Goal: Transaction & Acquisition: Purchase product/service

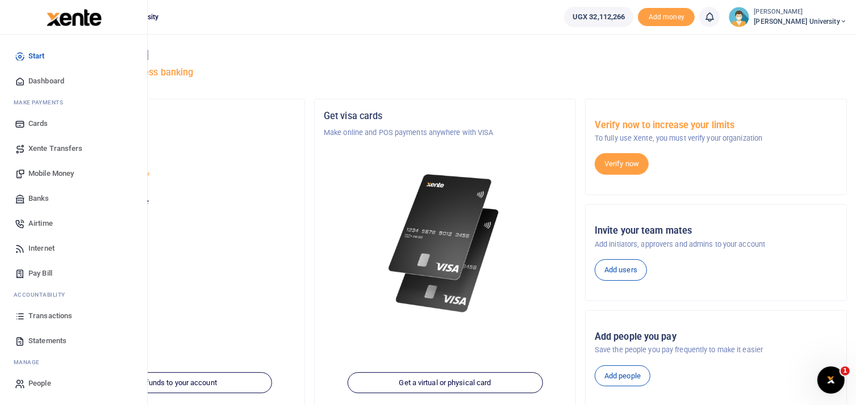
click at [51, 171] on span "Mobile Money" at bounding box center [50, 173] width 45 height 11
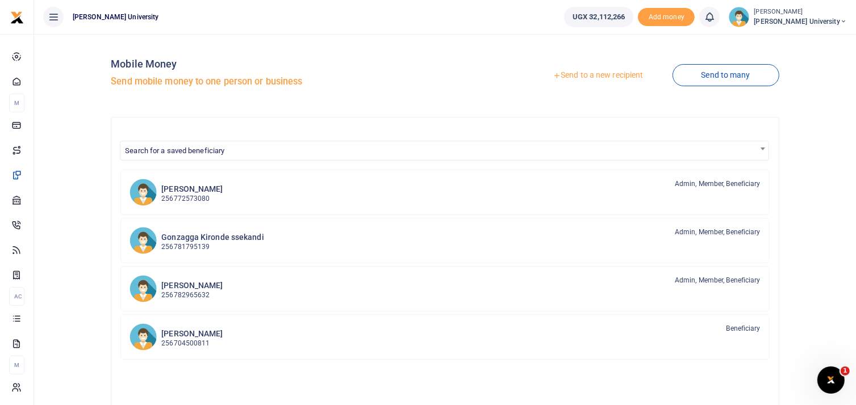
click at [575, 74] on link "Send to a new recipient" at bounding box center [598, 75] width 148 height 20
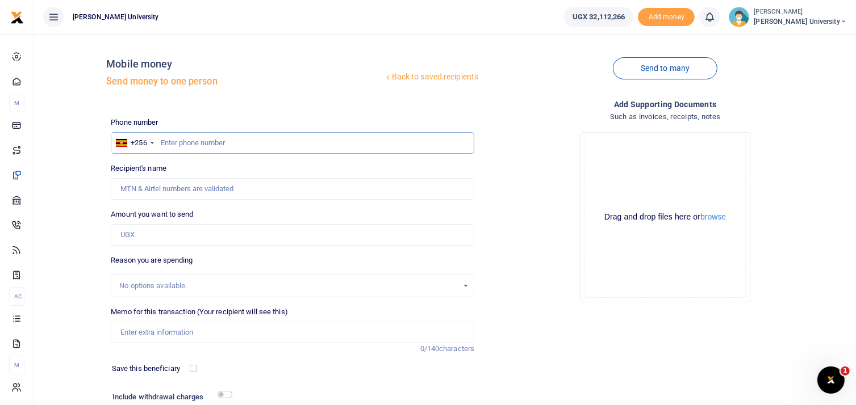
click at [207, 137] on input "text" at bounding box center [292, 143] width 363 height 22
click at [169, 143] on input "text" at bounding box center [292, 143] width 363 height 22
type input "0783342793"
type input "[PERSON_NAME]"
type input "0783342793"
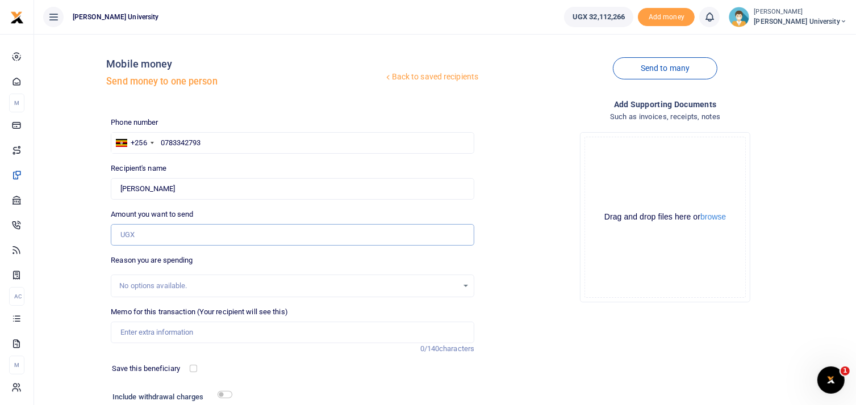
click at [127, 231] on input "Amount you want to send" at bounding box center [292, 235] width 363 height 22
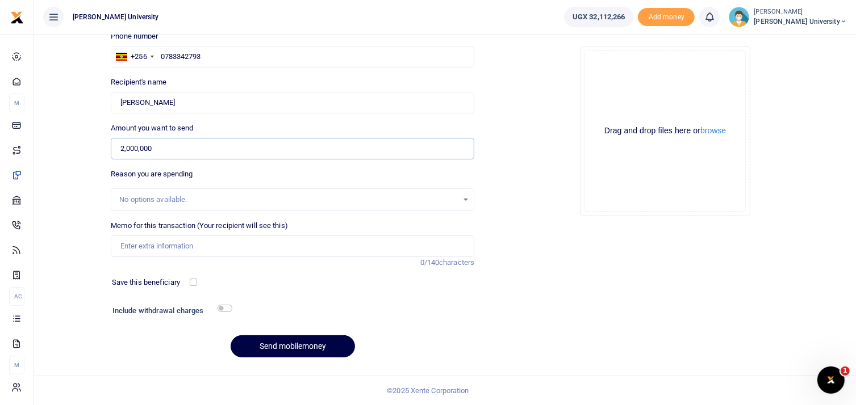
type input "2,000,000"
click at [145, 243] on input "Memo for this transaction (Your recipient will see this)" at bounding box center [292, 247] width 363 height 22
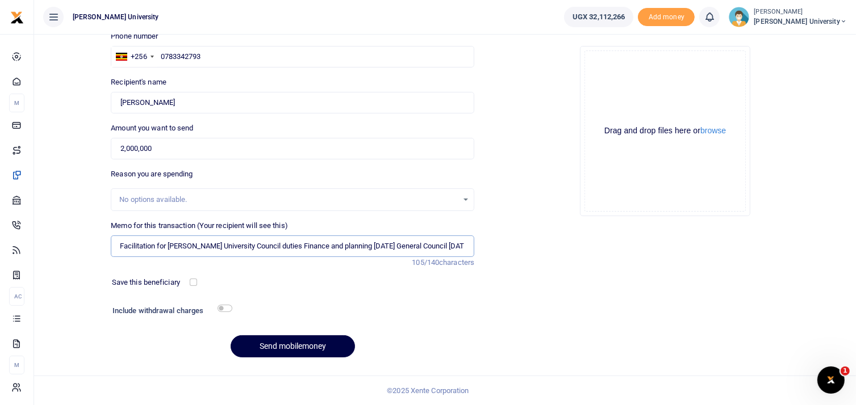
scroll to position [0, 0]
drag, startPoint x: 468, startPoint y: 246, endPoint x: 120, endPoint y: 259, distance: 348.3
click at [114, 257] on div "Memo for this transaction (Your recipient will see this) Facilitation for King …" at bounding box center [292, 244] width 372 height 48
type input "Facilitation for [PERSON_NAME] University Council duties Finance and planning […"
click at [298, 340] on button "Send mobilemoney" at bounding box center [293, 347] width 124 height 22
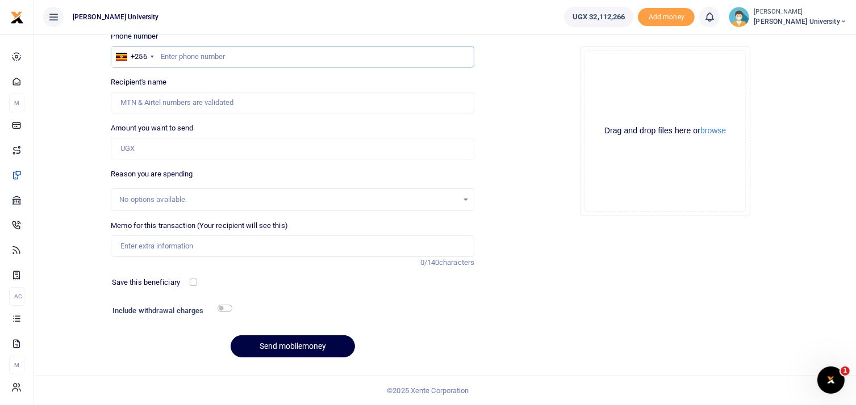
click at [186, 55] on input "text" at bounding box center [292, 57] width 363 height 22
type input "0772720210"
type input "Nshemeire Grace"
type input "0772720210"
click at [153, 147] on input "Amount you want to send" at bounding box center [292, 149] width 363 height 22
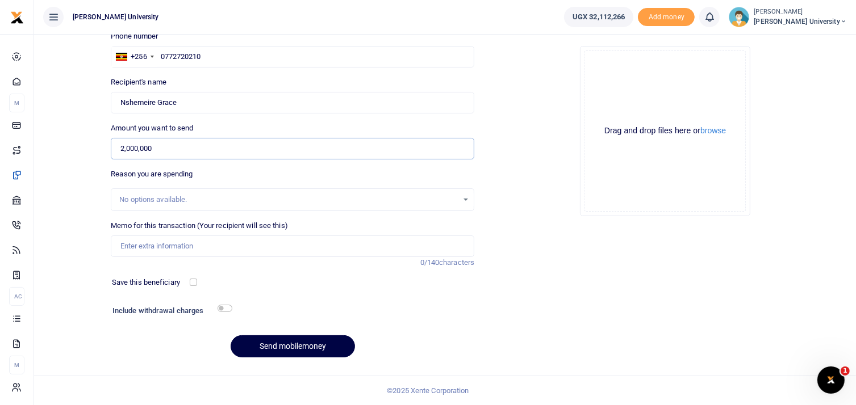
type input "2,000,000"
click at [132, 248] on input "Memo for this transaction (Your recipient will see this)" at bounding box center [292, 247] width 363 height 22
paste input "Facilitation for [PERSON_NAME] University Council duties Finance and planning […"
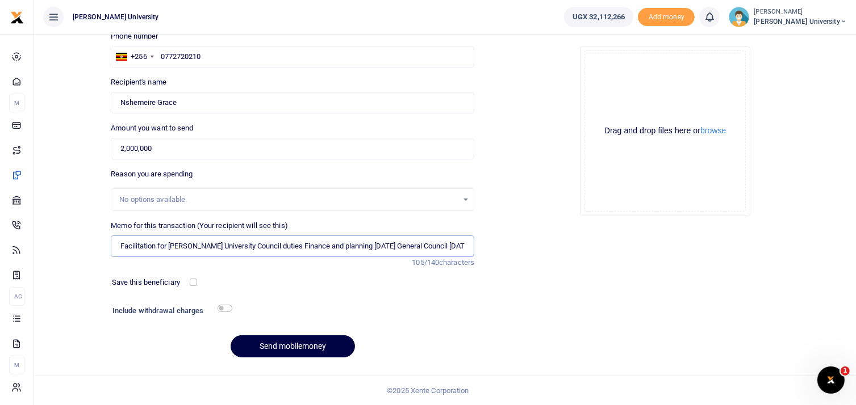
scroll to position [0, 1]
type input "Facilitation for [PERSON_NAME] University Council duties Finance and planning […"
click at [285, 346] on button "Send mobilemoney" at bounding box center [293, 347] width 124 height 22
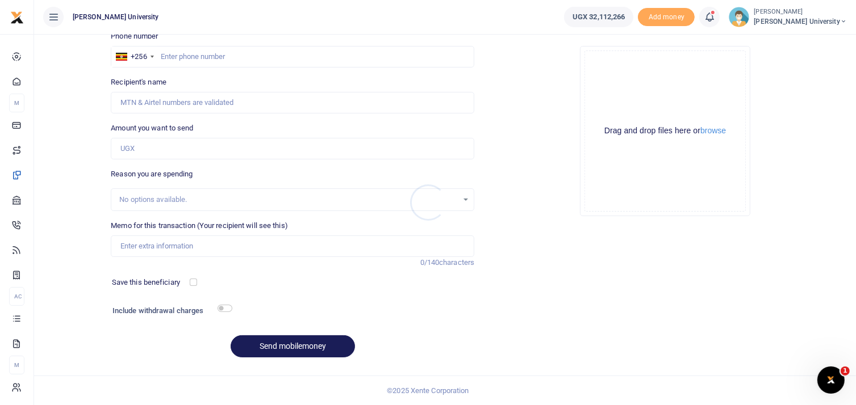
click at [182, 57] on div at bounding box center [428, 202] width 856 height 405
click at [182, 51] on input "text" at bounding box center [292, 57] width 363 height 22
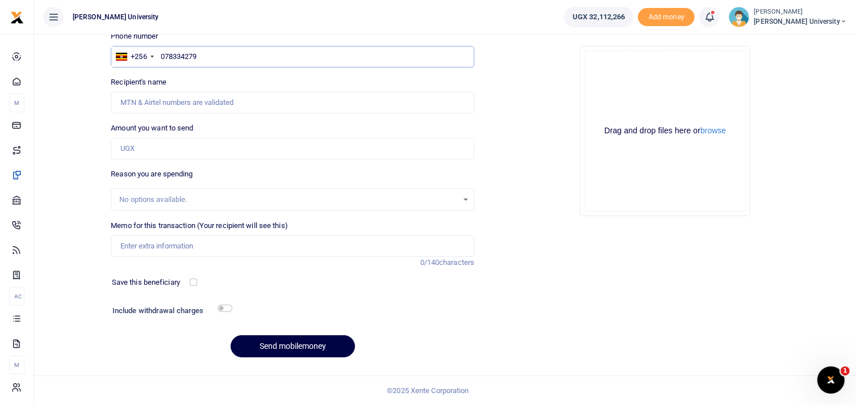
type input "0783342793"
type input "Pakoyo Kamba"
type input "0783342793"
click at [138, 148] on input "Amount you want to send" at bounding box center [292, 149] width 363 height 22
type input "3,000,000"
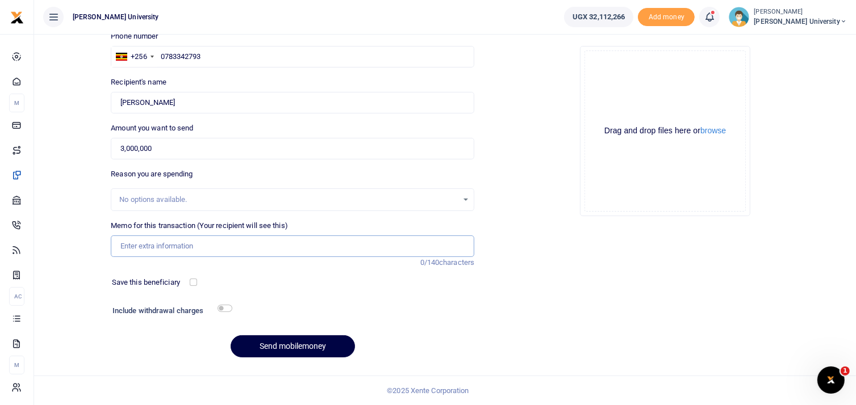
click at [134, 248] on input "Memo for this transaction (Your recipient will see this)" at bounding box center [292, 247] width 363 height 22
paste input "Facilitation for [PERSON_NAME] University Council duties Finance and planning […"
click at [469, 245] on input "Facilitation for [PERSON_NAME] University Council duties Finance and planning […" at bounding box center [292, 247] width 363 height 22
click at [388, 244] on input "Facilitation for [PERSON_NAME] University Council duties Finance and planning […" at bounding box center [292, 247] width 363 height 22
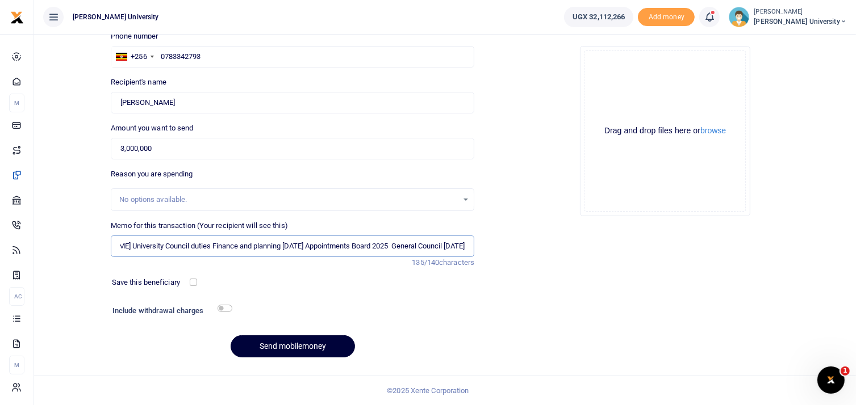
type input "Facilitation for King Ceasor University Council duties Finance and planning Apr…"
click at [298, 346] on button "Send mobilemoney" at bounding box center [293, 347] width 124 height 22
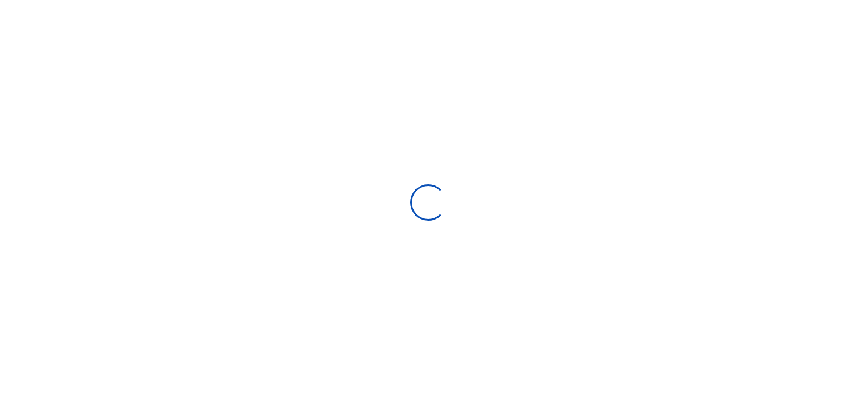
select select
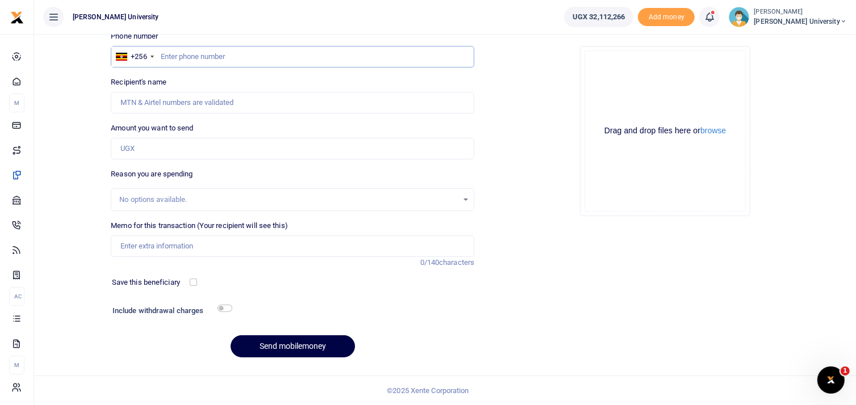
click at [191, 62] on input "text" at bounding box center [292, 57] width 363 height 22
type input "0772720210"
type input "Nshemeire Grace"
type input "0772720210"
click at [135, 147] on input "Amount you want to send" at bounding box center [292, 149] width 363 height 22
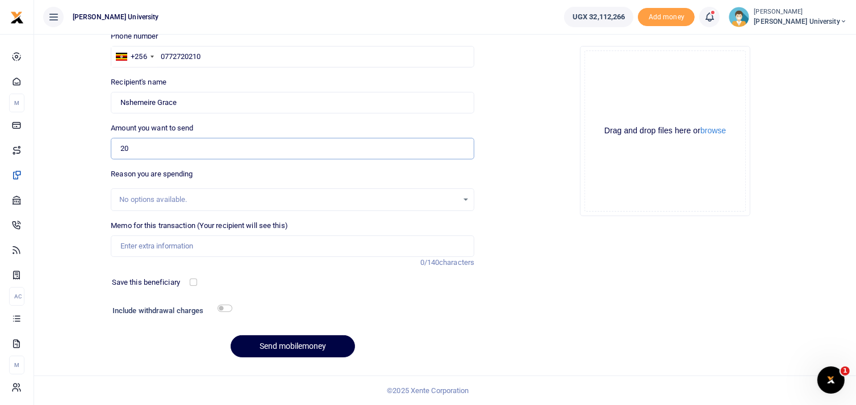
type input "2"
type input "0"
type input "3,000,000"
click at [137, 248] on input "Memo for this transaction (Your recipient will see this)" at bounding box center [292, 247] width 363 height 22
paste input "Facilitation for [PERSON_NAME] University Council duties Finance and planning […"
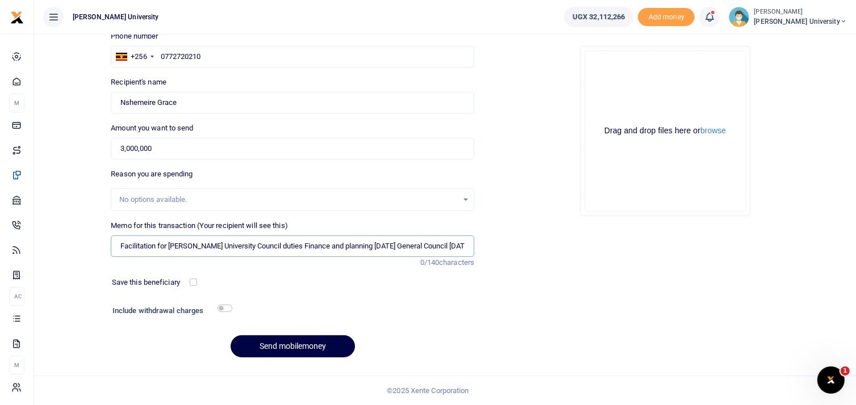
scroll to position [0, 1]
click at [389, 245] on input "Facilitation for [PERSON_NAME] University Council duties Finance and planning […" at bounding box center [292, 247] width 363 height 22
type input "Facilitation for King Ceasor University Council duties Finance and planning Apr…"
click at [302, 346] on button "Send mobilemoney" at bounding box center [293, 347] width 124 height 22
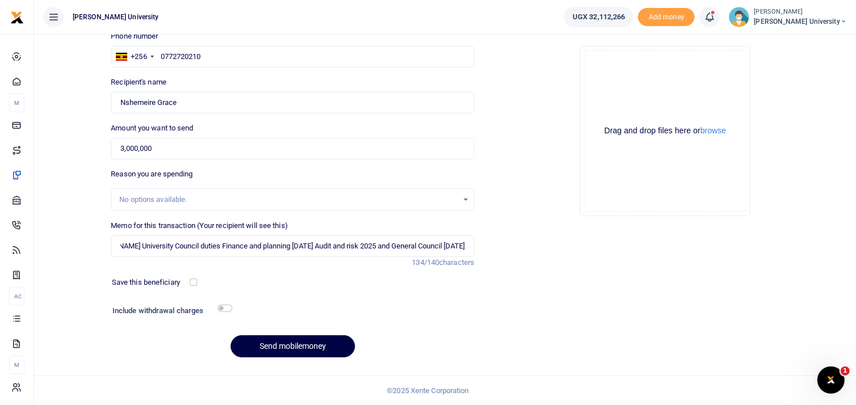
scroll to position [0, 0]
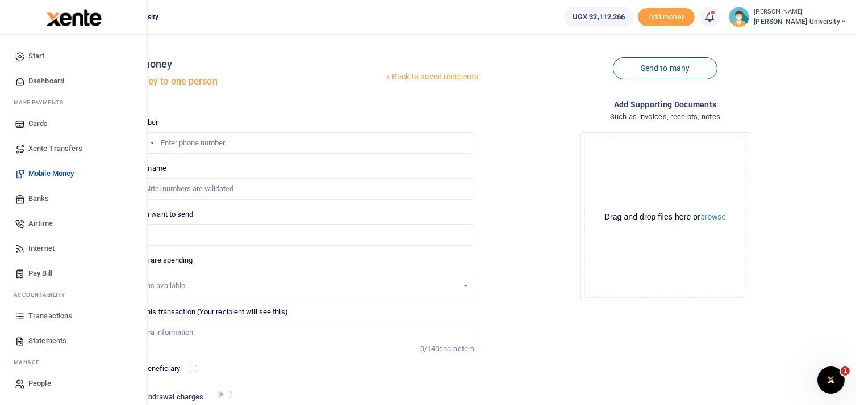
click at [46, 75] on link "Dashboard" at bounding box center [73, 81] width 129 height 25
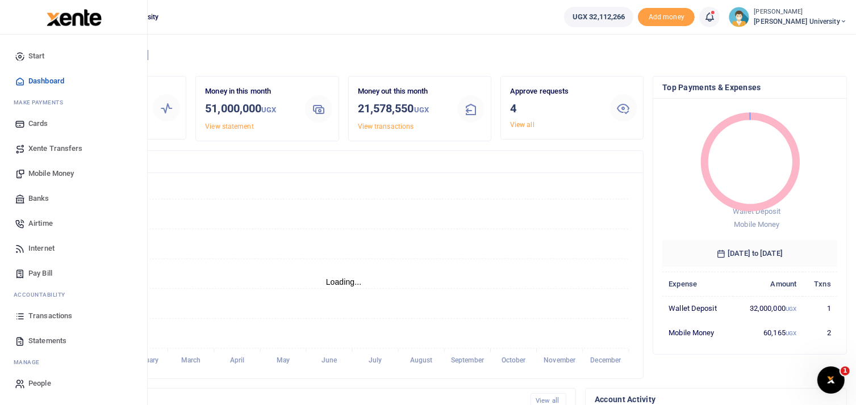
click at [56, 176] on span "Mobile Money" at bounding box center [50, 173] width 45 height 11
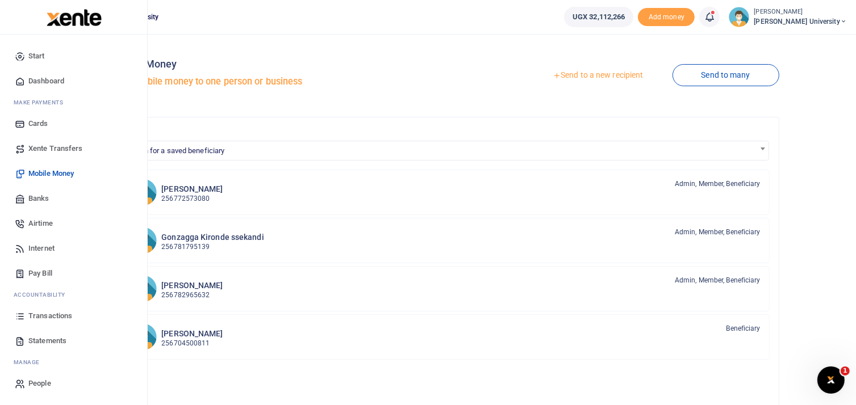
click at [53, 173] on span "Mobile Money" at bounding box center [50, 173] width 45 height 11
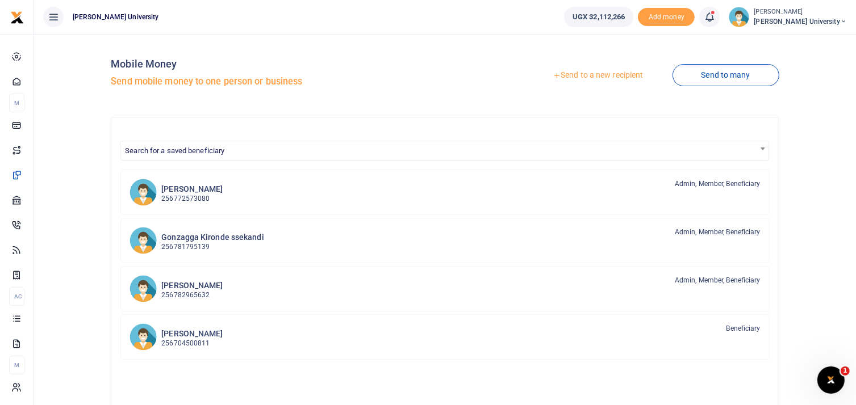
click at [569, 76] on link "Send to a new recipient" at bounding box center [598, 75] width 148 height 20
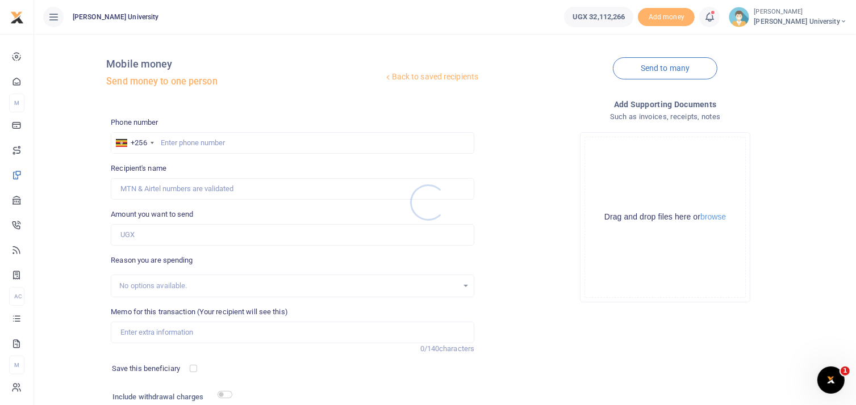
click at [182, 140] on div at bounding box center [428, 202] width 856 height 405
type input "0772487385"
type input "Mary Basaasa Muhenda"
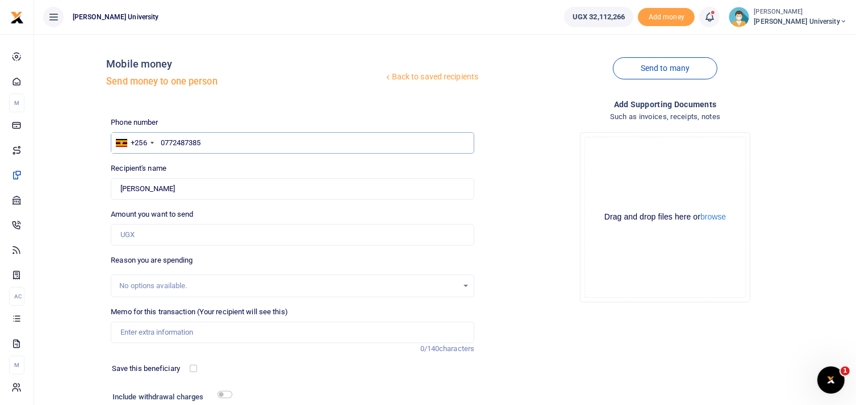
type input "0772487385"
click at [133, 232] on input "Amount you want to send" at bounding box center [292, 235] width 363 height 22
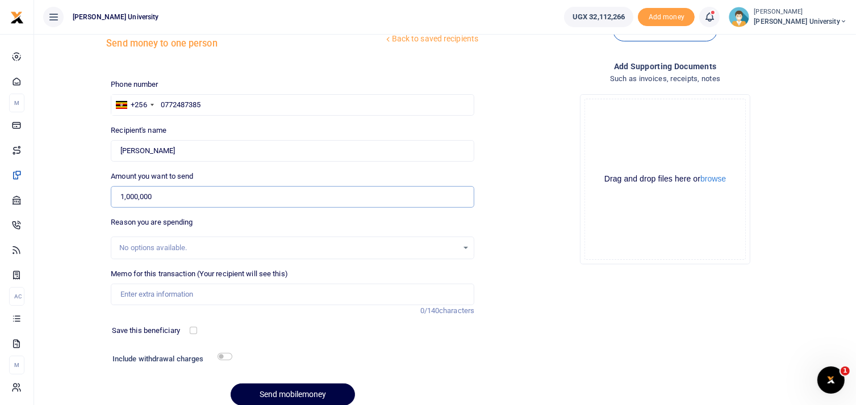
scroll to position [86, 0]
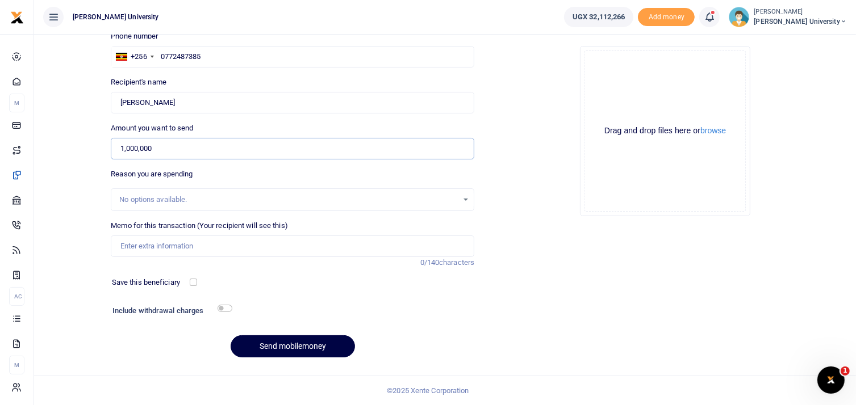
type input "1,000,000"
drag, startPoint x: 126, startPoint y: 240, endPoint x: 144, endPoint y: 245, distance: 18.9
click at [126, 240] on input "Memo for this transaction (Your recipient will see this)" at bounding box center [292, 247] width 363 height 22
paste input "Facilitation for [PERSON_NAME] University Council duties Finance and planning […"
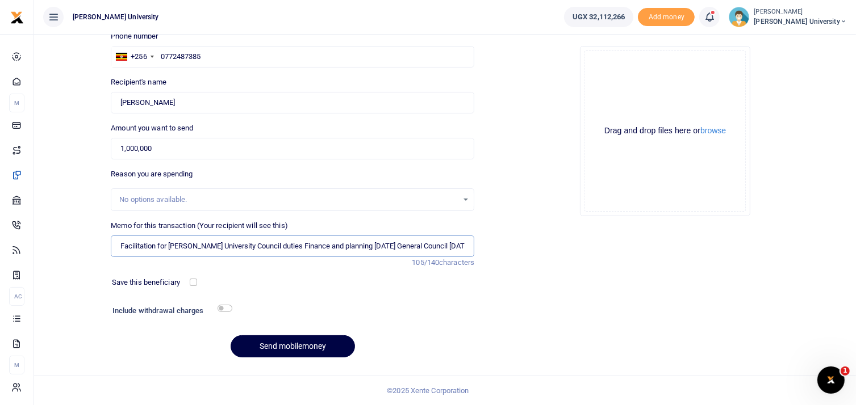
scroll to position [0, 1]
click at [464, 242] on input "Facilitation for [PERSON_NAME] University Council duties Finance and planning […" at bounding box center [292, 247] width 363 height 22
type input "Facilitation for King Ceasor University Council duties July 2025 Council at Kin…"
click at [287, 344] on button "Send mobilemoney" at bounding box center [293, 347] width 124 height 22
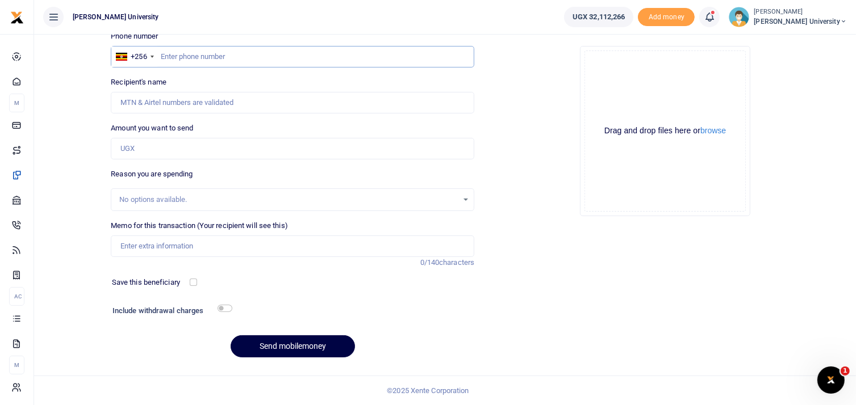
click at [175, 54] on input "text" at bounding box center [292, 57] width 363 height 22
type input "0772580330"
type input "Josaphat Byamugisha"
type input "0772580330"
click at [133, 145] on input "Amount you want to send" at bounding box center [292, 149] width 363 height 22
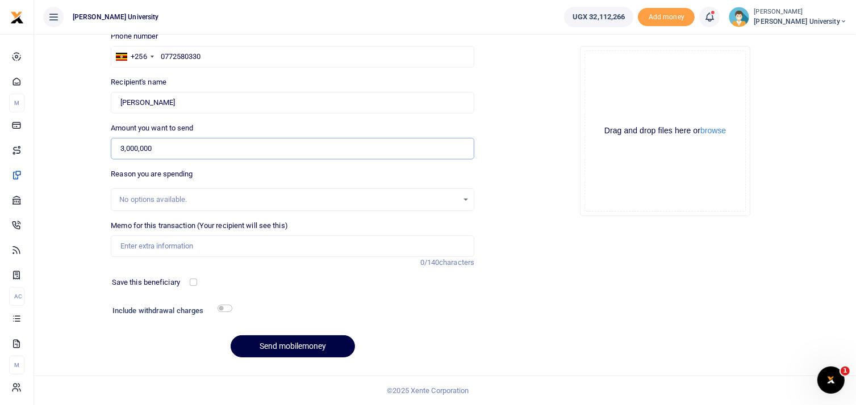
type input "3,000,000"
click at [128, 246] on input "Memo for this transaction (Your recipient will see this)" at bounding box center [292, 247] width 363 height 22
paste input "Facilitation for King Ceasor University Council duties Finance and planning Dec…"
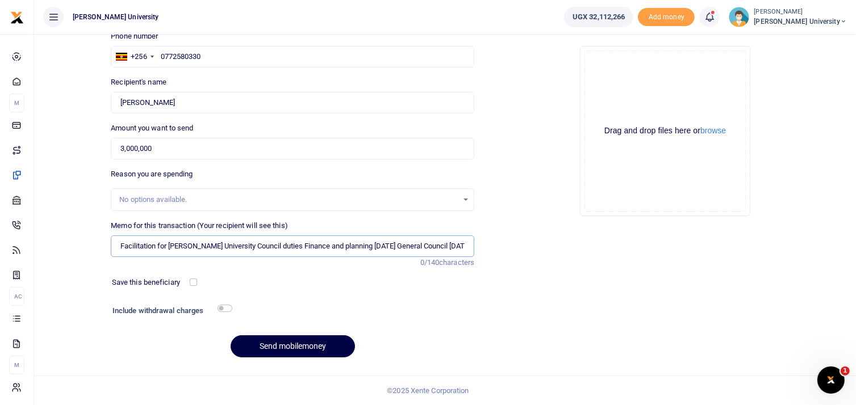
scroll to position [0, 1]
click at [365, 247] on input "Facilitation for King Ceasor University Council duties Finance and planning Dec…" at bounding box center [292, 247] width 363 height 22
click at [388, 244] on input "Facilitation for [PERSON_NAME] University Council duties Finance and planning […" at bounding box center [292, 247] width 363 height 22
click at [375, 245] on input "Facilitation for King Ceasor University Council duties General Council Dec 24" at bounding box center [292, 247] width 363 height 22
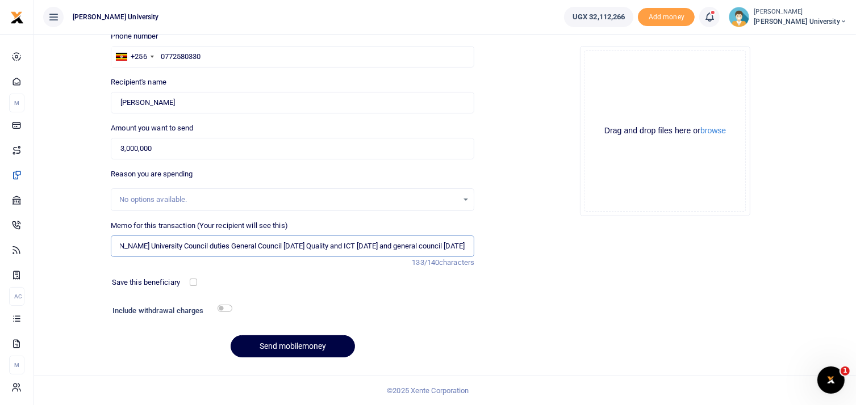
scroll to position [0, 91]
type input "Facilitation for King Ceasor University Council duties General Council Dec 24 Q…"
click at [288, 342] on button "Send mobilemoney" at bounding box center [293, 347] width 124 height 22
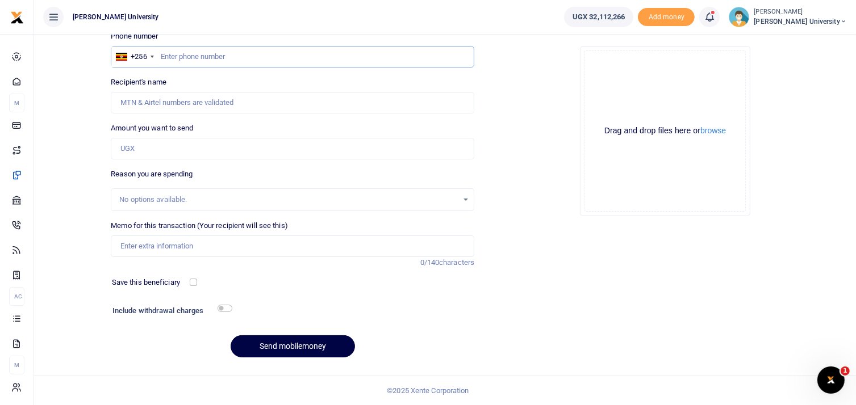
click at [169, 64] on input "text" at bounding box center [292, 57] width 363 height 22
type input "0"
click at [215, 57] on input "0712428712" at bounding box center [292, 57] width 363 height 22
type input "0"
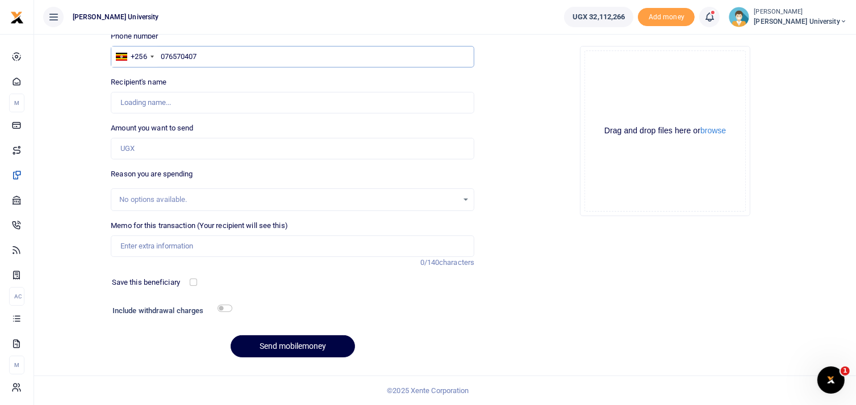
type input "0765704071"
type input "[PERSON_NAME]"
type input "0765704071"
click at [143, 142] on input "Amount you want to send" at bounding box center [292, 149] width 363 height 22
type input "2,000,000"
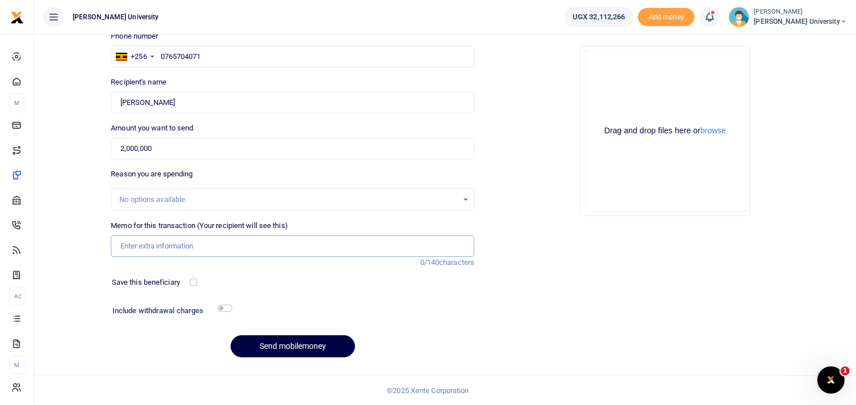
click at [152, 241] on input "Memo for this transaction (Your recipient will see this)" at bounding box center [292, 247] width 363 height 22
paste input "Facilitation for [PERSON_NAME] University Council duties Finance and planning […"
click at [388, 243] on input "Facilitation for [PERSON_NAME] University Council duties Finance and planning […" at bounding box center [292, 247] width 363 height 22
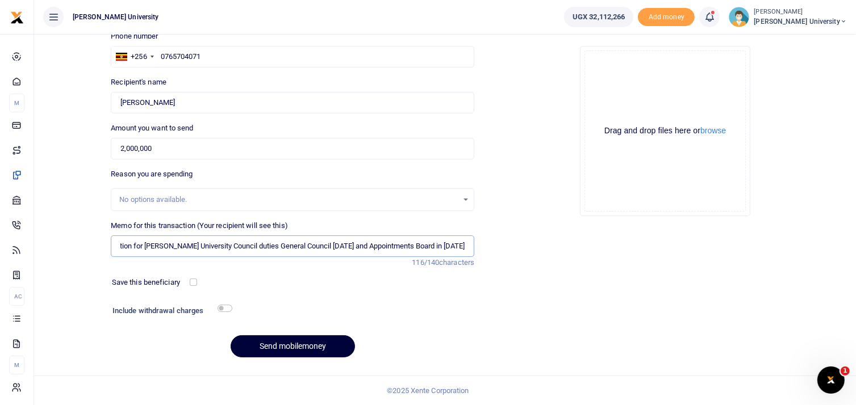
type input "Facilitation for King Ceasor University Council duties General Council Dec 2024…"
click at [315, 344] on button "Send mobilemoney" at bounding box center [293, 347] width 124 height 22
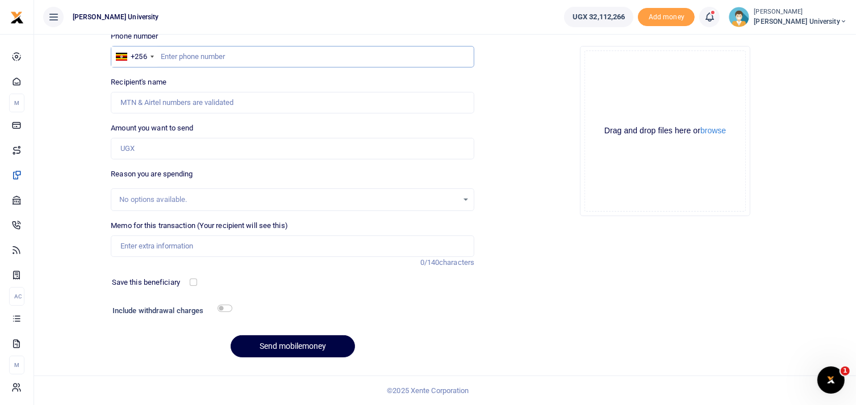
click at [173, 57] on input "text" at bounding box center [292, 57] width 363 height 22
type input "0782598605"
type input "Anita Tayebwa Rukundo"
type input "0782598605"
click at [145, 156] on input "Amount you want to send" at bounding box center [292, 149] width 363 height 22
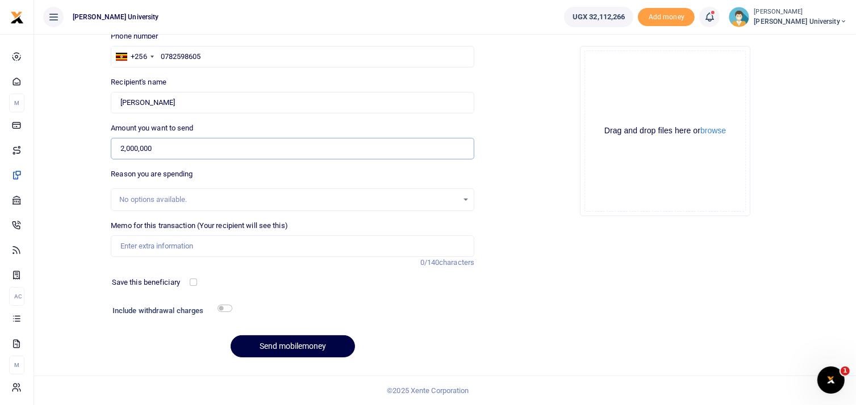
type input "2,000,000"
click at [136, 249] on input "Memo for this transaction (Your recipient will see this)" at bounding box center [292, 247] width 363 height 22
paste input "Facilitation for [PERSON_NAME] University Council duties Finance and planning […"
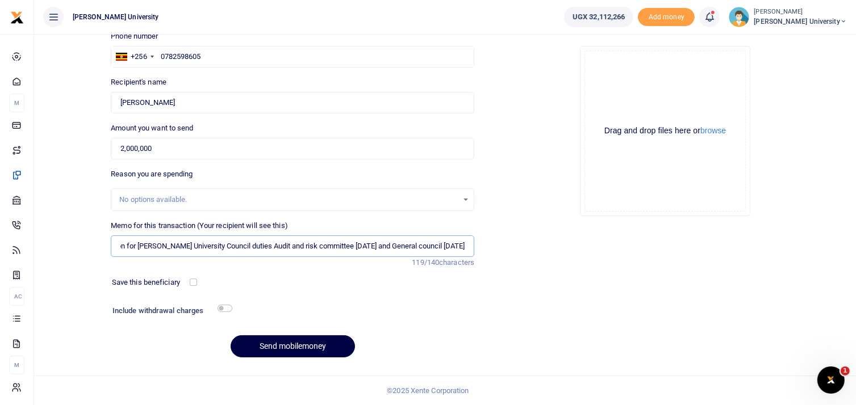
scroll to position [0, 46]
type input "Facilitation for King Ceasor University Council duties Audit and risk committee…"
click at [302, 346] on button "Send mobilemoney" at bounding box center [293, 347] width 124 height 22
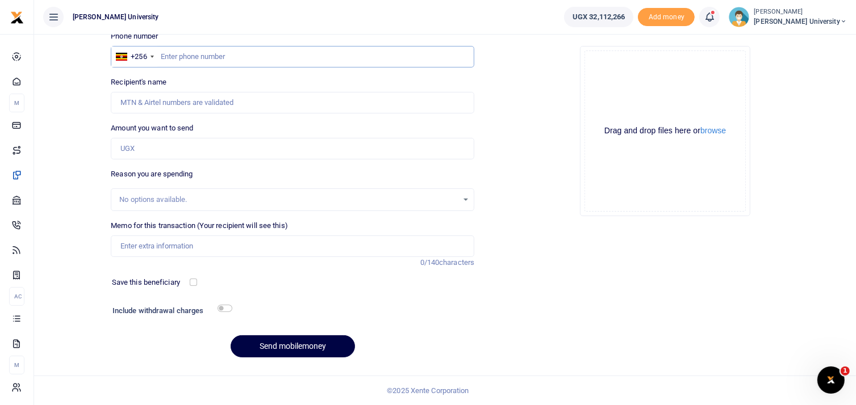
click at [194, 57] on input "text" at bounding box center [292, 57] width 363 height 22
type input "0772712765"
type input "[PERSON_NAME] Lanyero [PERSON_NAME]"
type input "0772712765"
click at [143, 152] on input "Amount you want to send" at bounding box center [292, 149] width 363 height 22
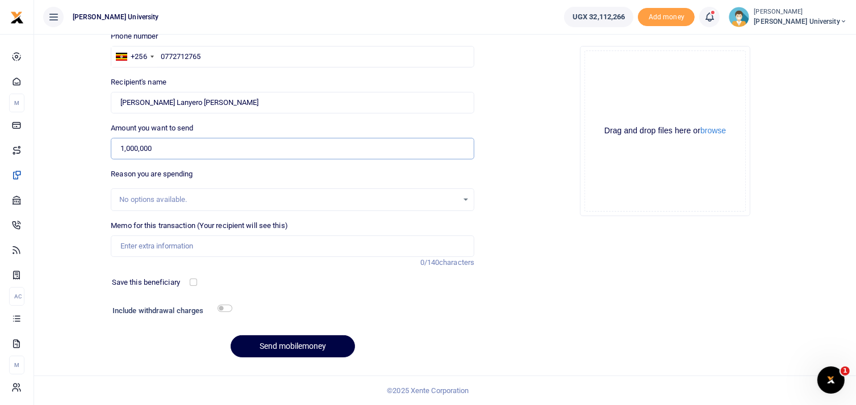
type input "1,000,000"
click at [150, 246] on input "Memo for this transaction (Your recipient will see this)" at bounding box center [292, 247] width 363 height 22
paste input "Facilitation for [PERSON_NAME] University Council duties Finance and planning […"
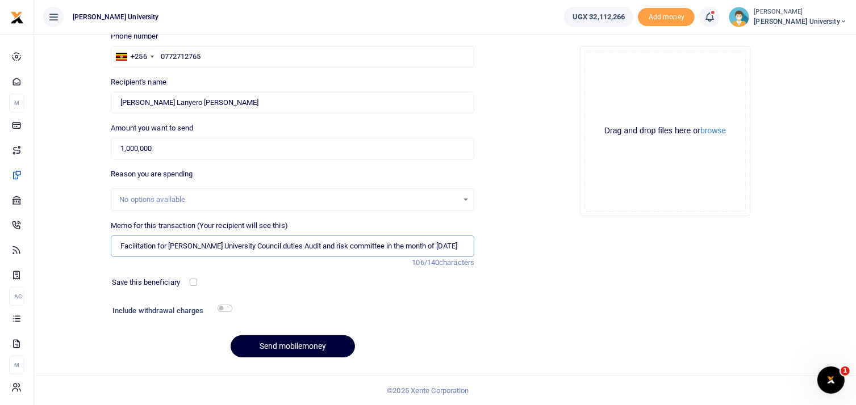
type input "Facilitation for [PERSON_NAME] University Council duties Audit and risk committ…"
click at [297, 344] on button "Send mobilemoney" at bounding box center [293, 347] width 124 height 22
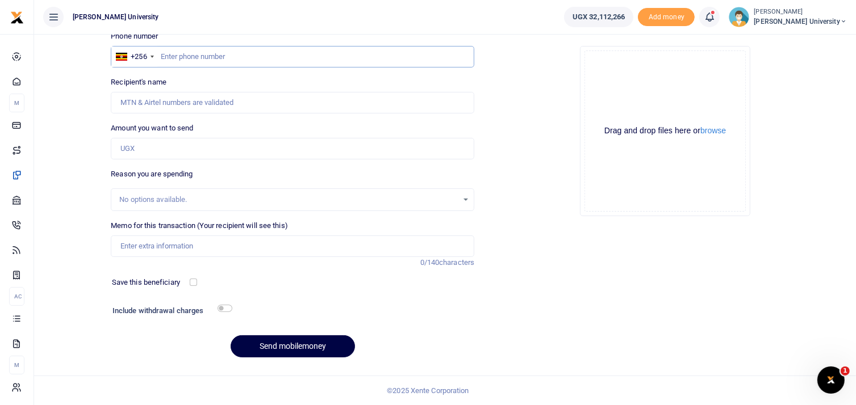
click at [168, 50] on input "text" at bounding box center [292, 57] width 363 height 22
type input "0701854188"
type input "Winston Ireeta"
type input "0701854188"
click at [128, 145] on input "Amount you want to send" at bounding box center [292, 149] width 363 height 22
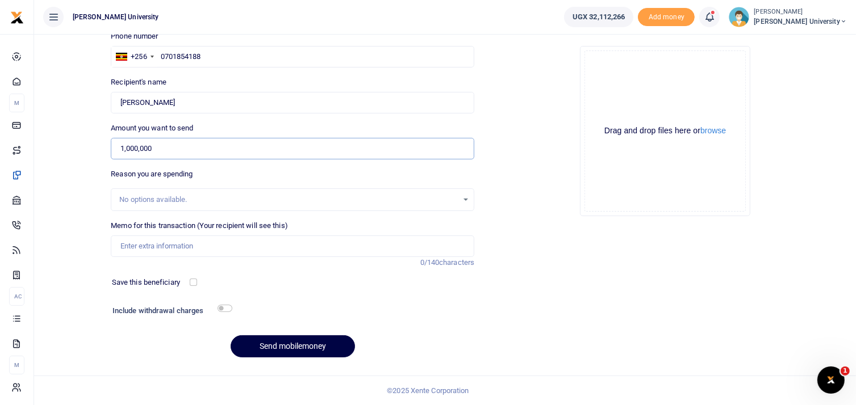
type input "1,000,000"
click at [128, 241] on input "Memo for this transaction (Your recipient will see this)" at bounding box center [292, 247] width 363 height 22
paste input "Facilitation for [PERSON_NAME] University Council duties Finance and planning […"
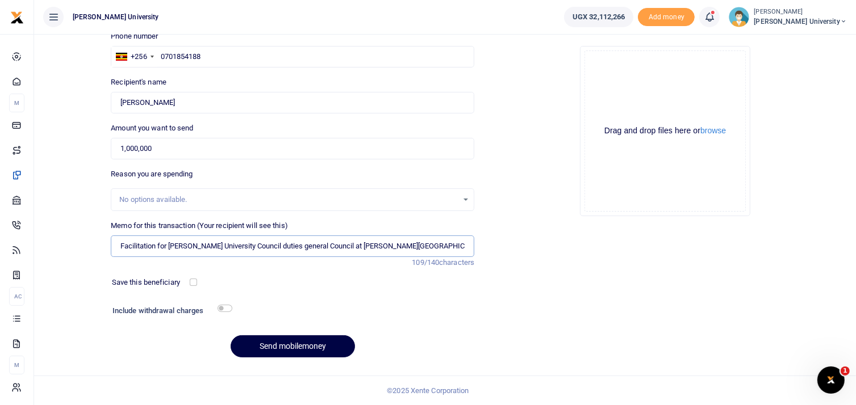
scroll to position [0, 5]
type input "Facilitation for King Ceasor University Council duties general Council at King …"
click at [301, 350] on button "Send mobilemoney" at bounding box center [293, 347] width 124 height 22
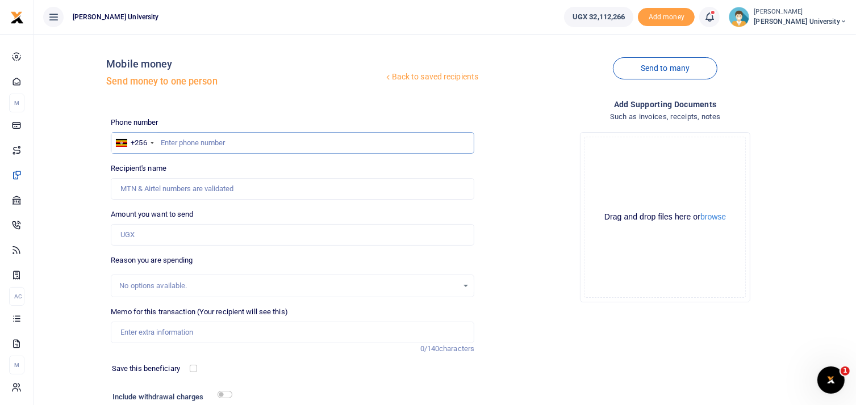
click at [175, 145] on input "text" at bounding box center [292, 143] width 363 height 22
type input "0772519966"
type input "[PERSON_NAME]"
type input "0772519966"
click at [131, 235] on input "Amount you want to send" at bounding box center [292, 235] width 363 height 22
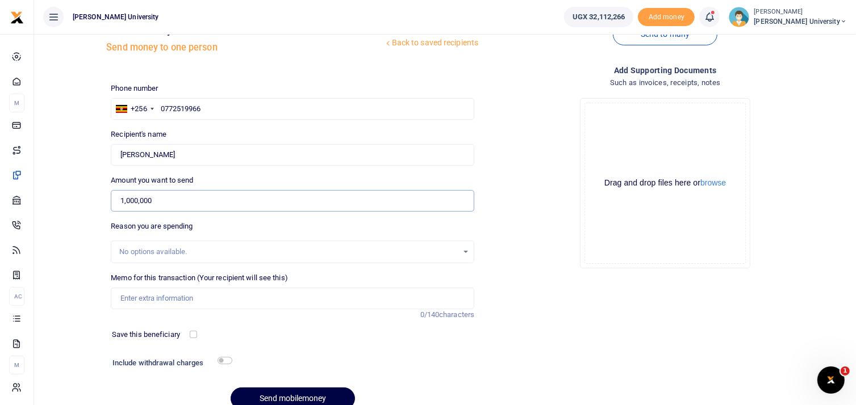
scroll to position [86, 0]
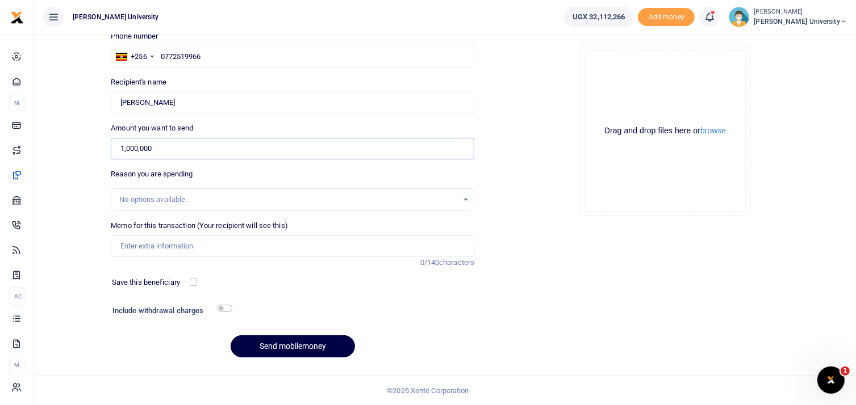
type input "1,000,000"
click at [129, 249] on input "Memo for this transaction (Your recipient will see this)" at bounding box center [292, 247] width 363 height 22
paste input "Facilitation for [PERSON_NAME] University Council duties Finance and planning […"
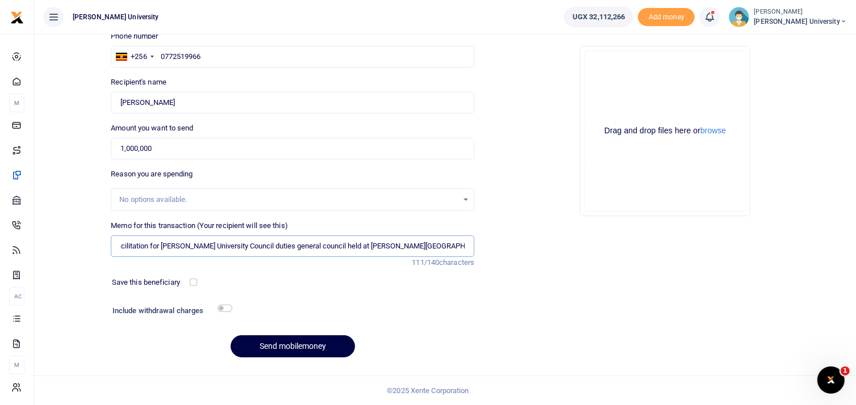
scroll to position [0, 11]
type input "Facilitation for [PERSON_NAME] University Council duties general council held a…"
click at [300, 343] on button "Send mobilemoney" at bounding box center [293, 347] width 124 height 22
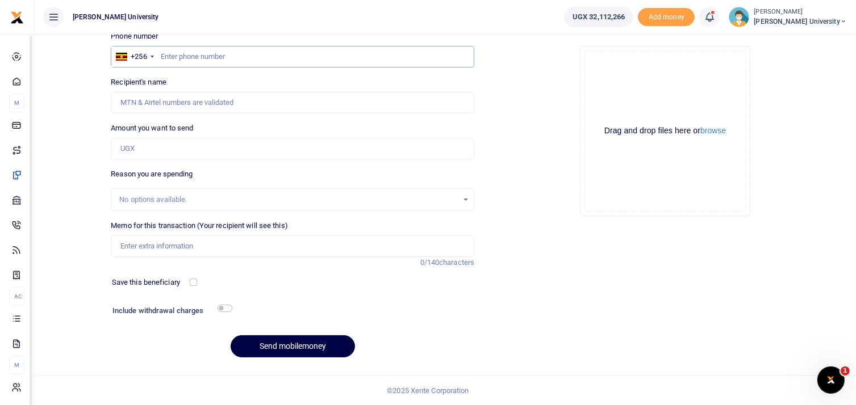
click at [182, 62] on input "text" at bounding box center [292, 57] width 363 height 22
type input "0772462483"
type input "Cyriaco Mboherwa Kabagambe"
type input "0772462483"
click at [138, 147] on input "Amount you want to send" at bounding box center [292, 149] width 363 height 22
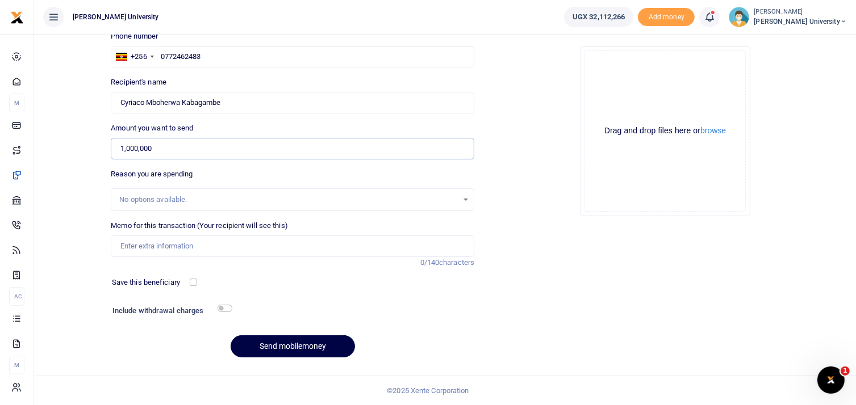
type input "1,000,000"
click at [162, 242] on input "Memo for this transaction (Your recipient will see this)" at bounding box center [292, 247] width 363 height 22
paste input "Facilitation for [PERSON_NAME] University Council duties Finance and planning […"
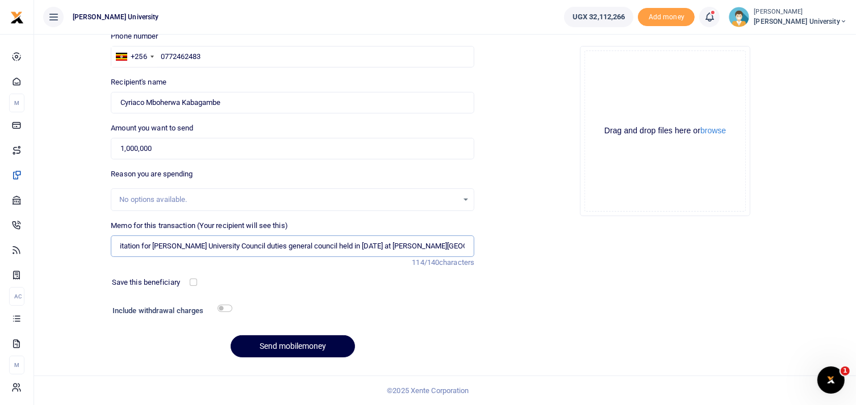
scroll to position [0, 19]
type input "Facilitation for [PERSON_NAME] University Council duties general council held i…"
click at [291, 348] on button "Send mobilemoney" at bounding box center [293, 347] width 124 height 22
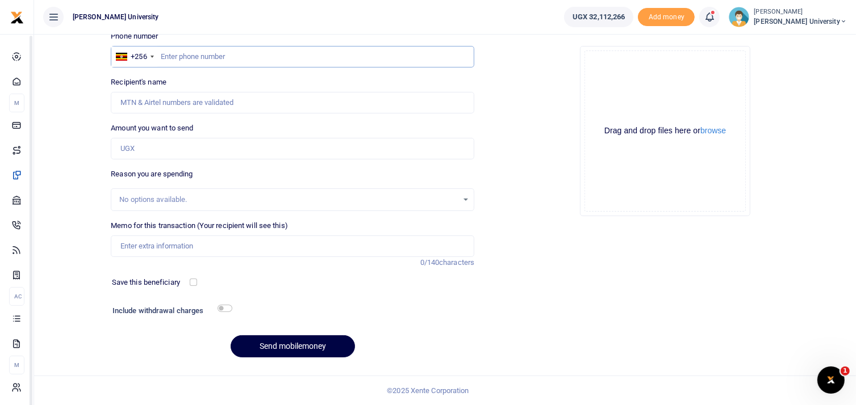
click at [199, 56] on input "text" at bounding box center [292, 57] width 363 height 22
type input "0772436982"
type input "[PERSON_NAME] Ssejjoba [PERSON_NAME]"
type input "0772436982"
click at [141, 145] on input "Amount you want to send" at bounding box center [292, 149] width 363 height 22
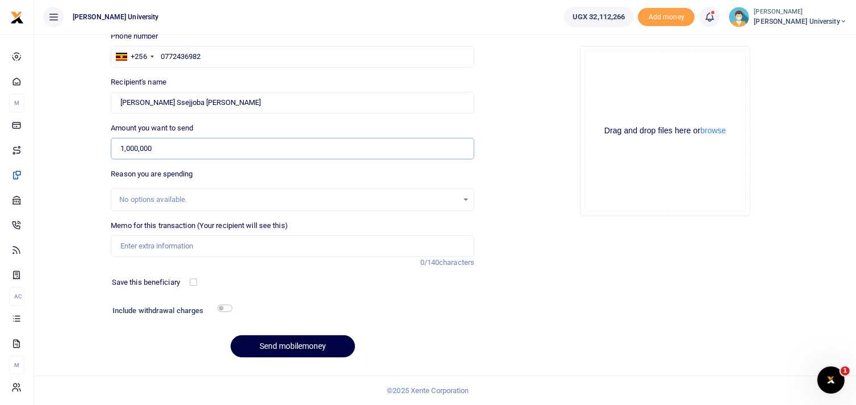
type input "1,000,000"
click at [141, 244] on input "Memo for this transaction (Your recipient will see this)" at bounding box center [292, 247] width 363 height 22
paste input "Facilitation for [PERSON_NAME] University Council duties Finance and planning […"
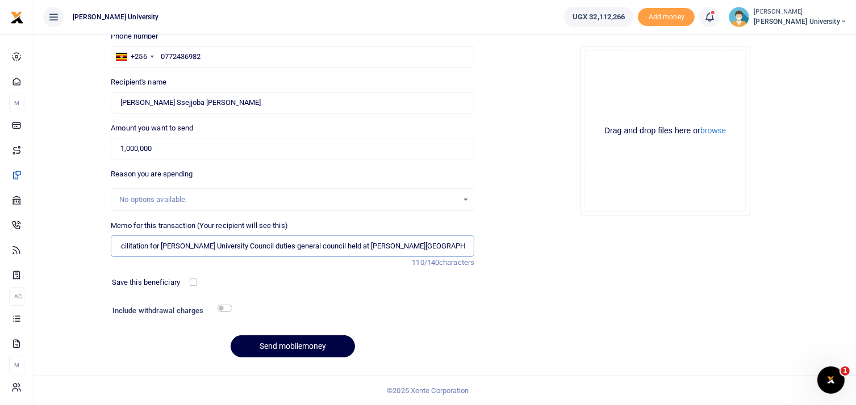
scroll to position [0, 11]
type input "Facilitation for King Ceasor University Council duties general council held at …"
click at [311, 344] on button "Send mobilemoney" at bounding box center [293, 347] width 124 height 22
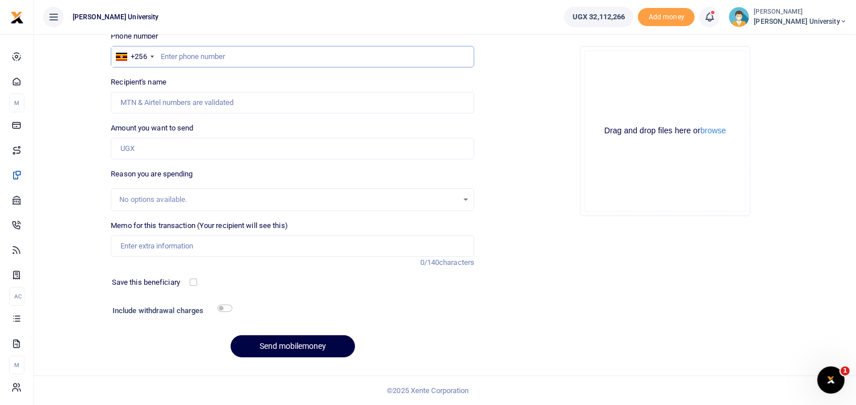
click at [171, 57] on input "text" at bounding box center [292, 57] width 363 height 22
type input "0752980069"
type input "Francis Ssengendo"
type input "0752980069"
click at [138, 151] on input "Amount you want to send" at bounding box center [292, 149] width 363 height 22
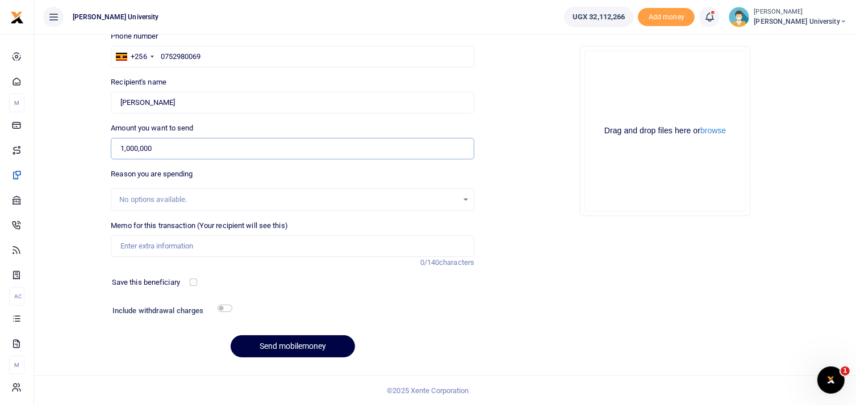
type input "1,000,000"
click at [140, 248] on input "Memo for this transaction (Your recipient will see this)" at bounding box center [292, 247] width 363 height 22
paste input "Facilitation for King Ceasor University Council duties Finance and planning Dec…"
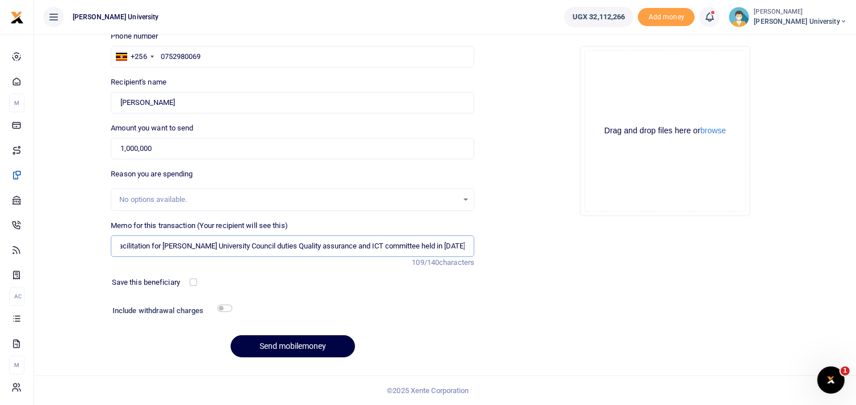
scroll to position [0, 10]
type input "Facilitation for King Ceasor University Council duties Quality assurance and IC…"
click at [298, 348] on button "Send mobilemoney" at bounding box center [293, 347] width 124 height 22
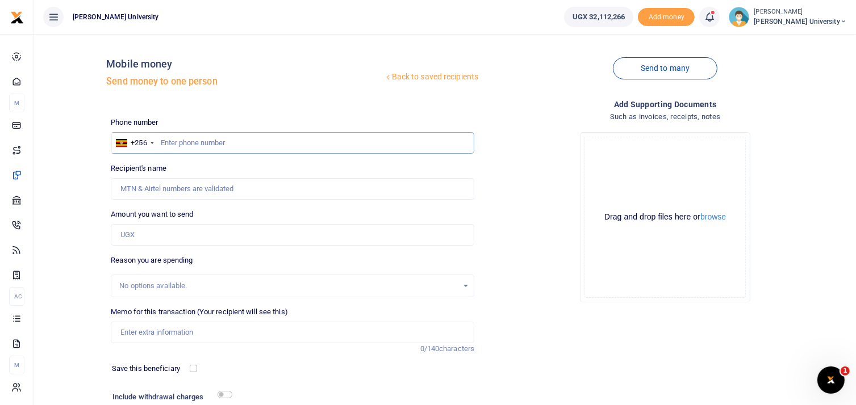
click at [175, 145] on input "text" at bounding box center [292, 143] width 363 height 22
type input "0784179967"
type input "[PERSON_NAME] [PERSON_NAME]"
type input "0784179967"
click at [154, 235] on input "Amount you want to send" at bounding box center [292, 235] width 363 height 22
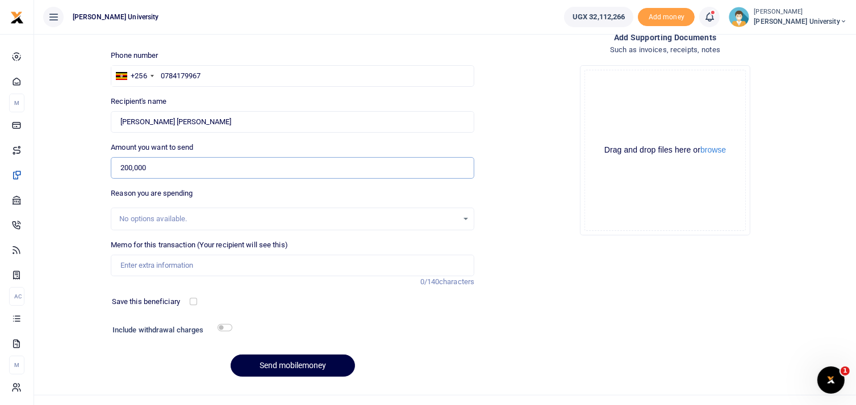
scroll to position [86, 0]
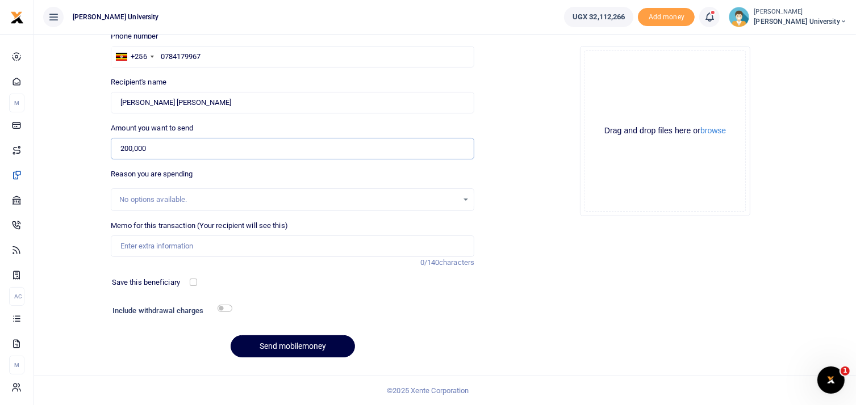
type input "200,000"
click at [134, 242] on input "Memo for this transaction (Your recipient will see this)" at bounding box center [292, 247] width 363 height 22
drag, startPoint x: 443, startPoint y: 246, endPoint x: 101, endPoint y: 255, distance: 342.5
click at [101, 255] on div "Back to saved recipients Mobile money Send money to one person Send to many Pho…" at bounding box center [445, 162] width 813 height 410
click at [361, 242] on input "Transport facilitation for [PERSON_NAME] University council meeting held at Pro…" at bounding box center [292, 247] width 363 height 22
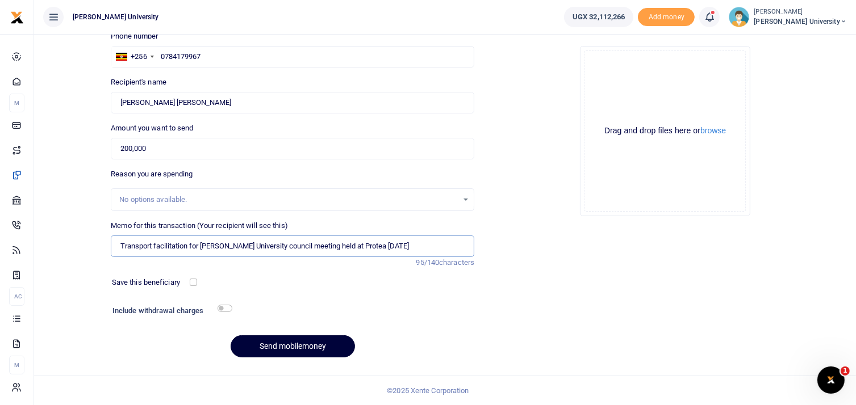
type input "Transport facilitation for [PERSON_NAME] University council meeting held at Pro…"
click at [304, 346] on button "Send mobilemoney" at bounding box center [293, 347] width 124 height 22
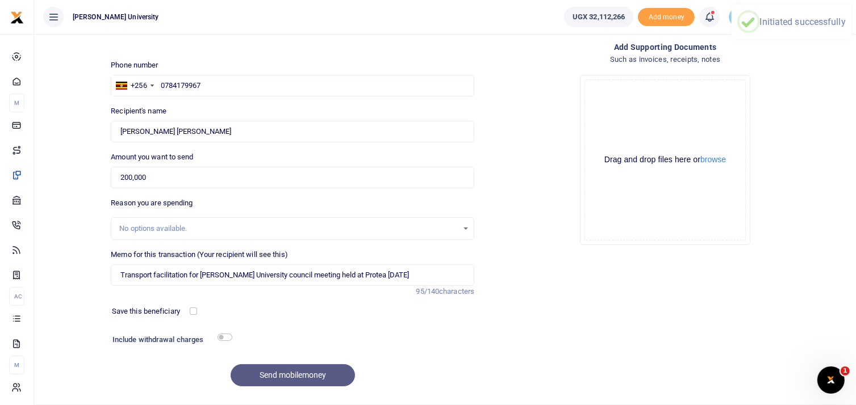
scroll to position [5, 0]
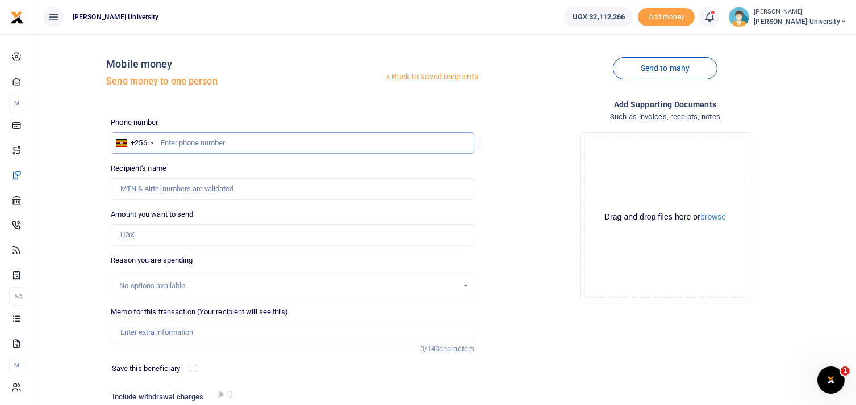
click at [171, 141] on input "text" at bounding box center [292, 143] width 363 height 22
type input "0772573080"
type input "Pape Matama Bagonza"
type input "0772573080"
click at [144, 233] on input "Amount you want to send" at bounding box center [292, 235] width 363 height 22
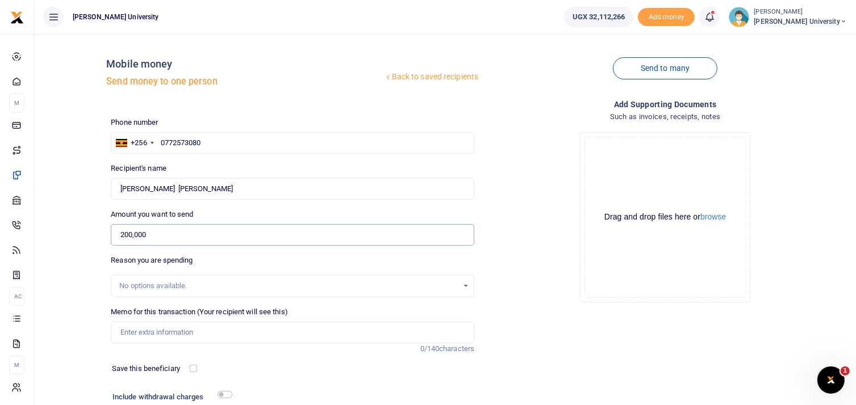
scroll to position [86, 0]
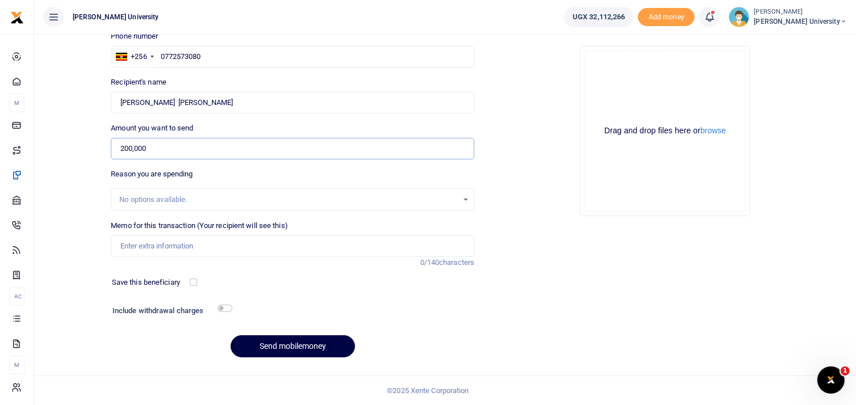
type input "200,000"
click at [139, 249] on input "Memo for this transaction (Your recipient will see this)" at bounding box center [292, 247] width 363 height 22
paste input "Transport facilitation for [PERSON_NAME] University council meeting held at Pro…"
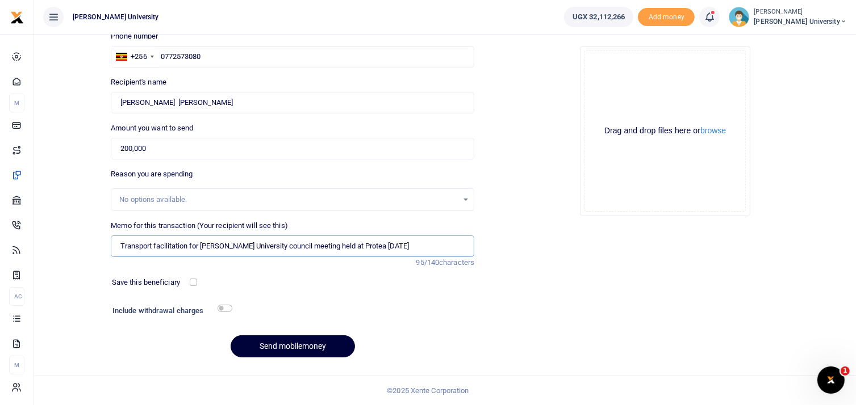
type input "Transport facilitation for [PERSON_NAME] University council meeting held at Pro…"
click at [294, 346] on button "Send mobilemoney" at bounding box center [293, 347] width 124 height 22
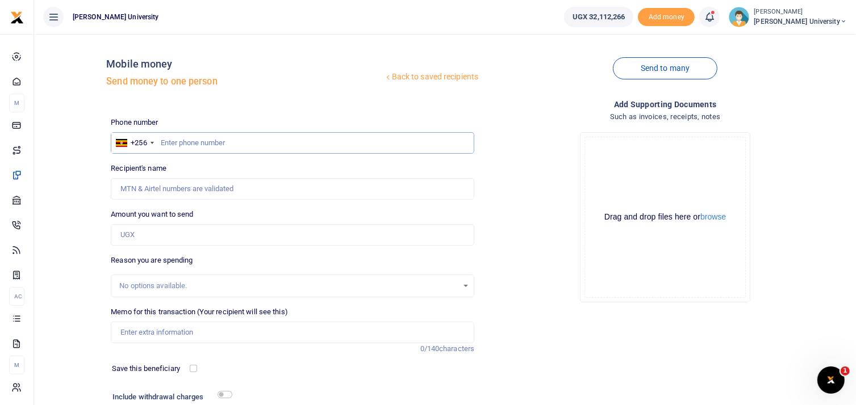
click at [175, 146] on input "text" at bounding box center [292, 143] width 363 height 22
type input "0774201297"
type input "Mulema Sabiiti"
type input "0774201297"
click at [142, 236] on input "Amount you want to send" at bounding box center [292, 235] width 363 height 22
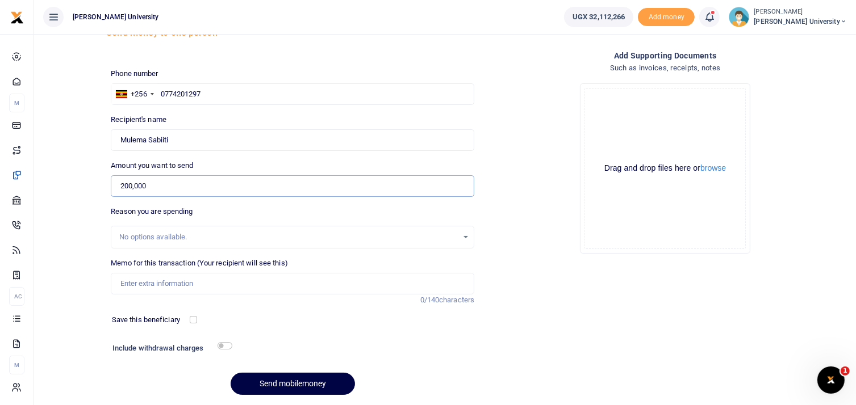
scroll to position [86, 0]
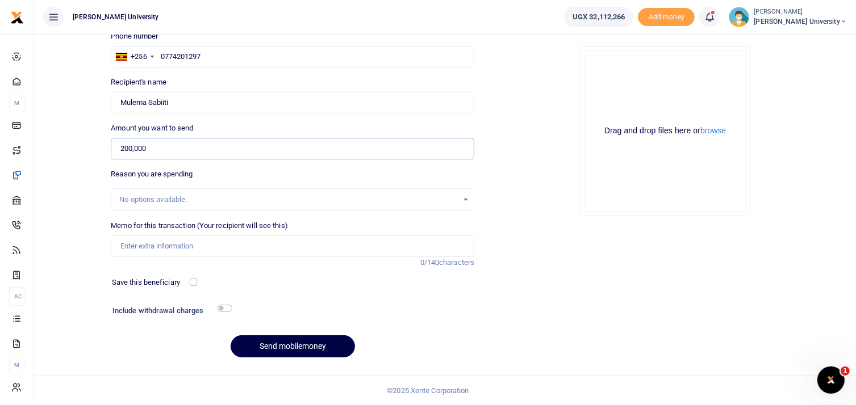
type input "200,000"
click at [149, 248] on input "Memo for this transaction (Your recipient will see this)" at bounding box center [292, 247] width 363 height 22
paste input "Transport facilitation for [PERSON_NAME] University council meeting held at Pro…"
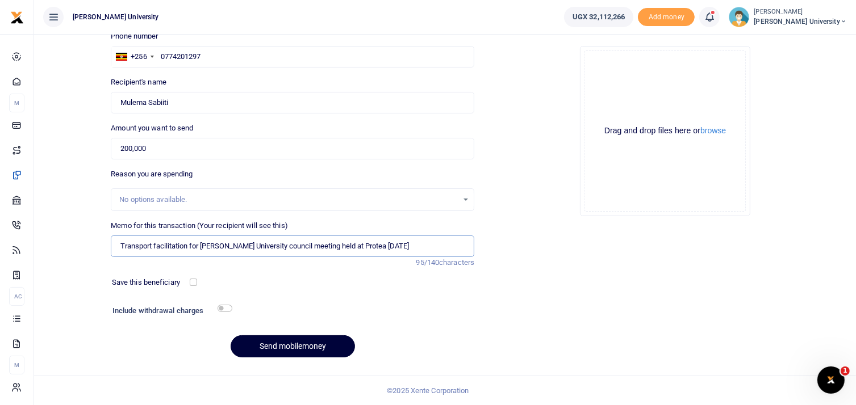
type input "Transport facilitation for [PERSON_NAME] University council meeting held at Pro…"
click at [288, 349] on button "Send mobilemoney" at bounding box center [293, 347] width 124 height 22
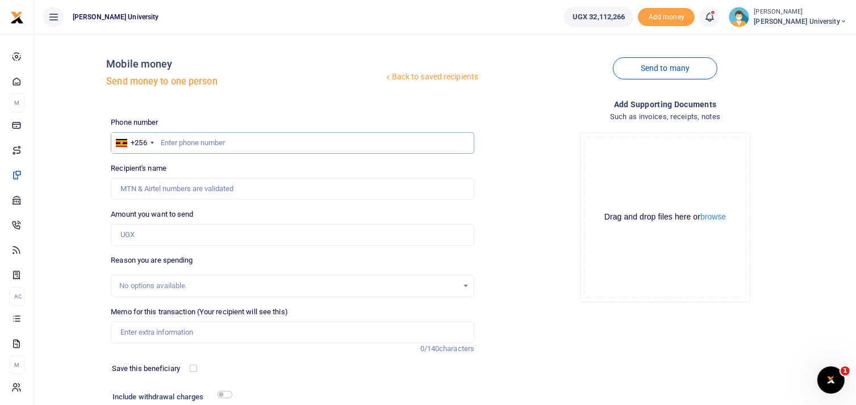
click at [184, 143] on input "text" at bounding box center [292, 143] width 363 height 22
type input "0772518958"
type input "[PERSON_NAME] Namoah"
type input "0772518958"
click at [150, 232] on input "Amount you want to send" at bounding box center [292, 235] width 363 height 22
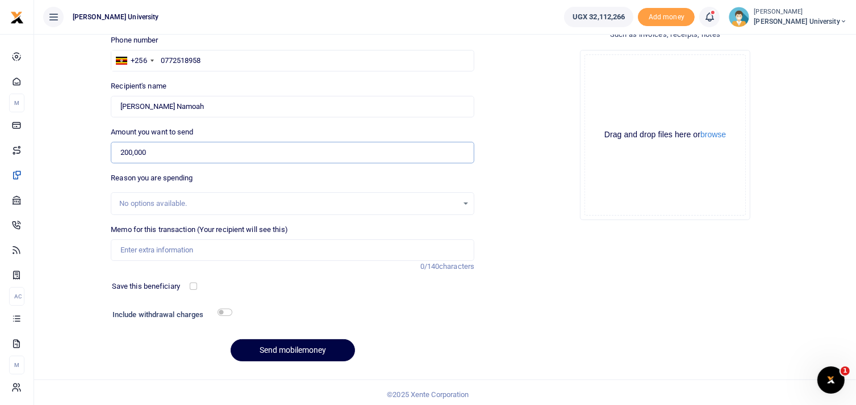
scroll to position [86, 0]
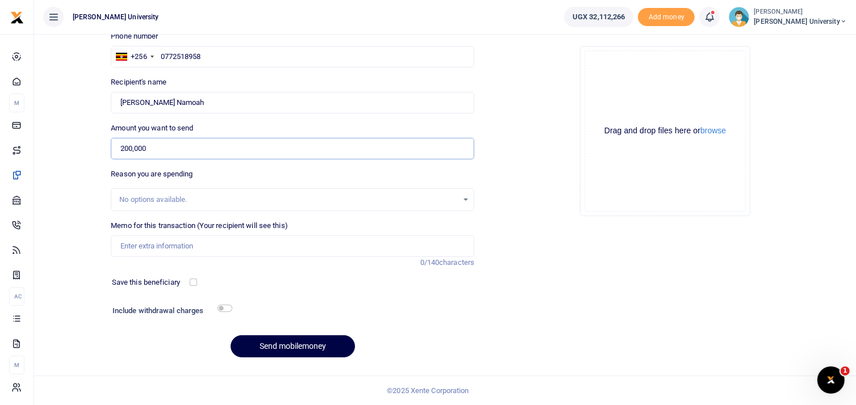
type input "200,000"
click at [143, 248] on input "Memo for this transaction (Your recipient will see this)" at bounding box center [292, 247] width 363 height 22
paste input "Transport facilitation for [PERSON_NAME] University council meeting held at Pro…"
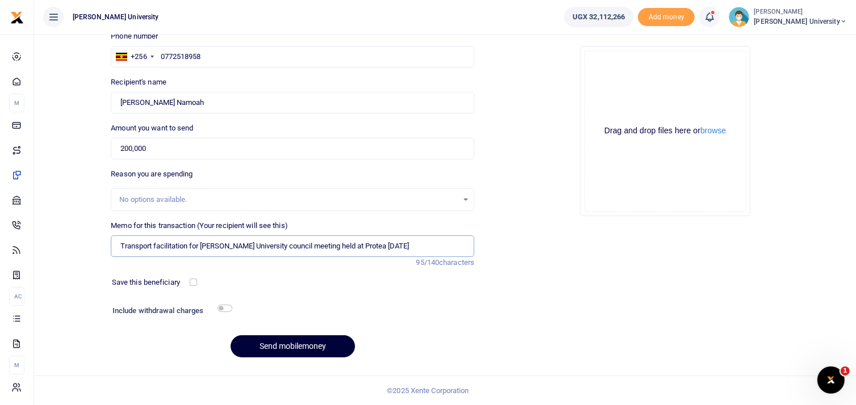
type input "Transport facilitation for [PERSON_NAME] University council meeting held at Pro…"
click at [298, 344] on button "Send mobilemoney" at bounding box center [293, 347] width 124 height 22
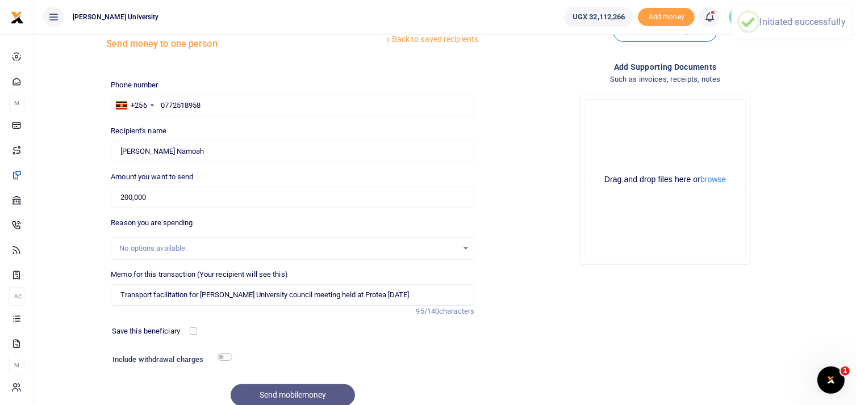
scroll to position [0, 0]
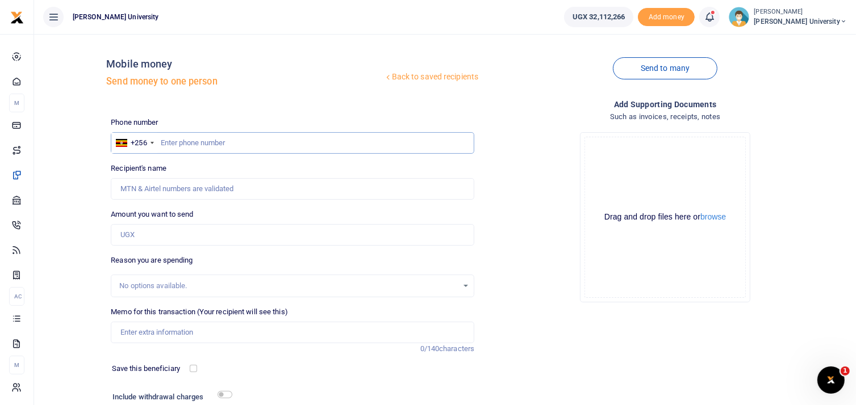
click at [189, 147] on input "text" at bounding box center [292, 143] width 363 height 22
type input "0782965632"
type input "Sylvia Okwi Christine"
type input "0782965632"
click at [139, 232] on input "Amount you want to send" at bounding box center [292, 235] width 363 height 22
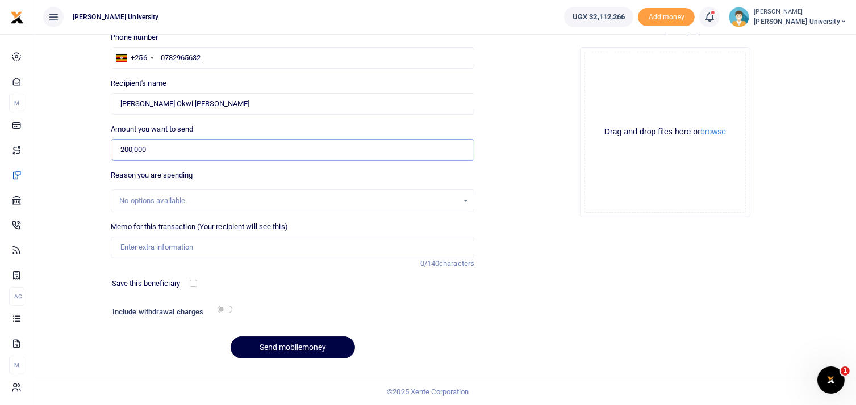
scroll to position [86, 0]
type input "200,000"
click at [139, 241] on input "Memo for this transaction (Your recipient will see this)" at bounding box center [292, 247] width 363 height 22
paste input "Transport facilitation for [PERSON_NAME] University council meeting held at Pro…"
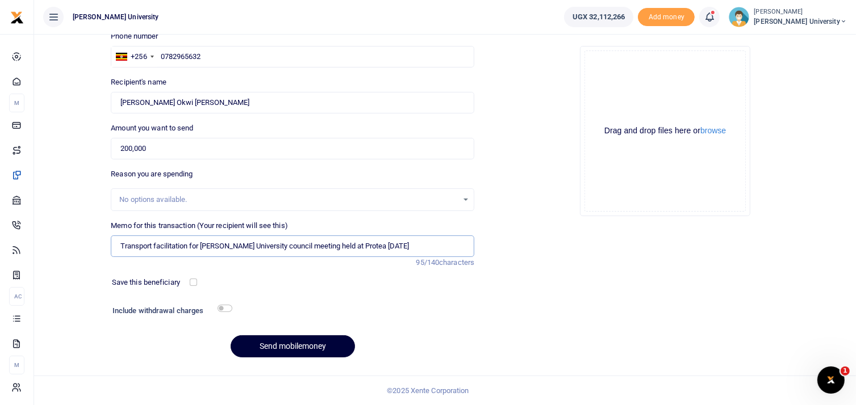
type input "Transport facilitation for [PERSON_NAME] University council meeting held at Pro…"
click at [283, 345] on button "Send mobilemoney" at bounding box center [293, 347] width 124 height 22
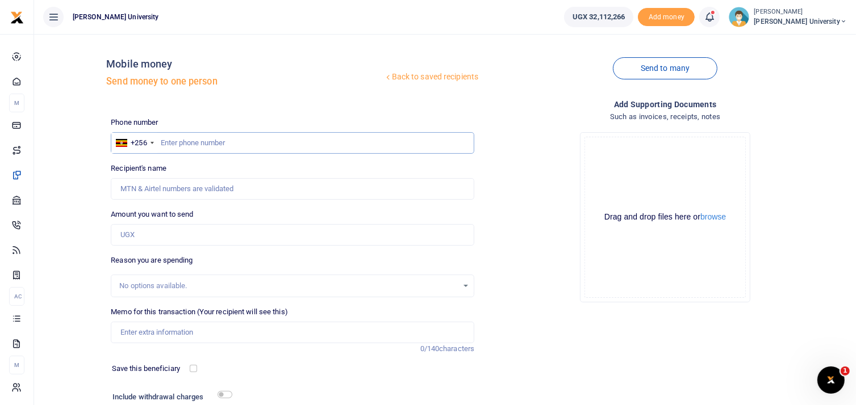
click at [178, 140] on input "text" at bounding box center [292, 143] width 363 height 22
type input "0781658341"
type input "[PERSON_NAME]"
type input "0781658341"
click at [157, 234] on input "Amount you want to send" at bounding box center [292, 235] width 363 height 22
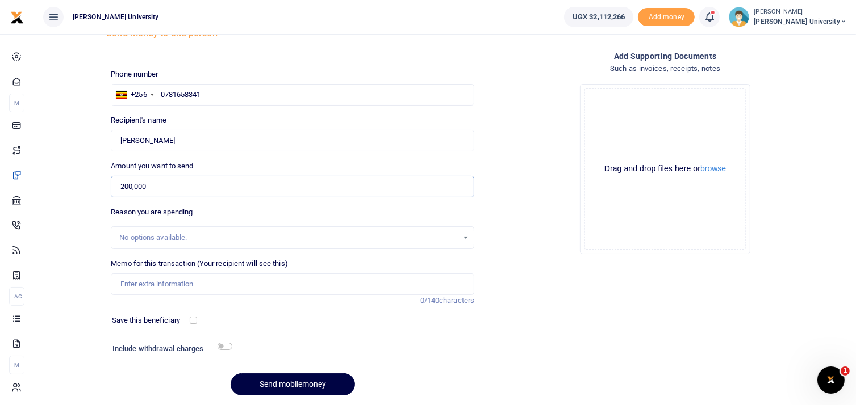
scroll to position [86, 0]
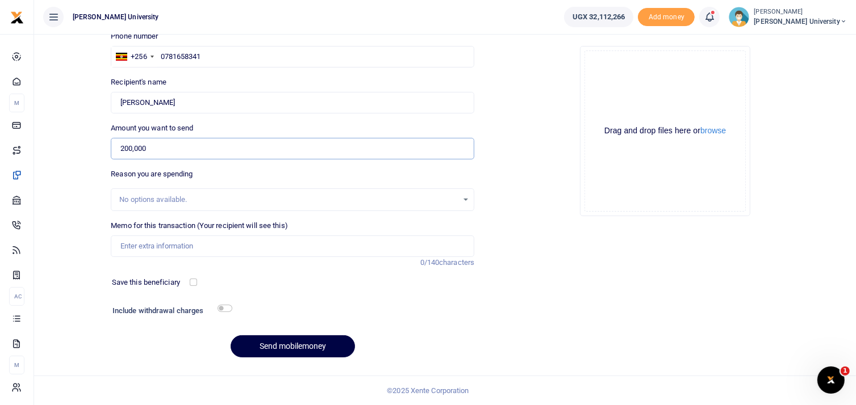
type input "200,000"
click at [128, 242] on input "Memo for this transaction (Your recipient will see this)" at bounding box center [292, 247] width 363 height 22
paste input "Transport facilitation for King Ceasor University council meeting held at Prote…"
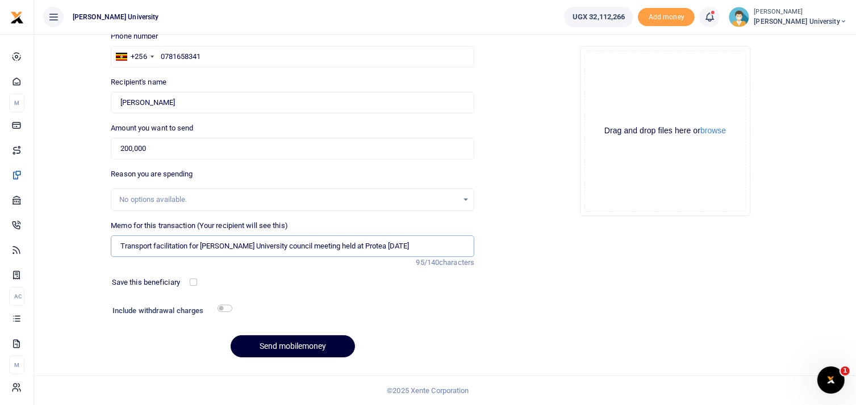
type input "Transport facilitation for King Ceasor University council meeting held at Prote…"
click at [282, 346] on button "Send mobilemoney" at bounding box center [293, 347] width 124 height 22
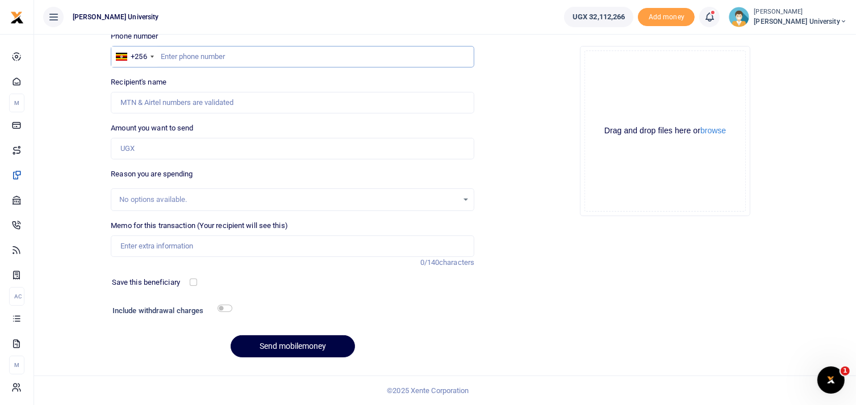
click at [165, 56] on input "text" at bounding box center [292, 57] width 363 height 22
paste input "256772507329"
type input "256772507329"
type input "Baterana Byarugaba"
click at [174, 56] on input "256772507329" at bounding box center [292, 57] width 363 height 22
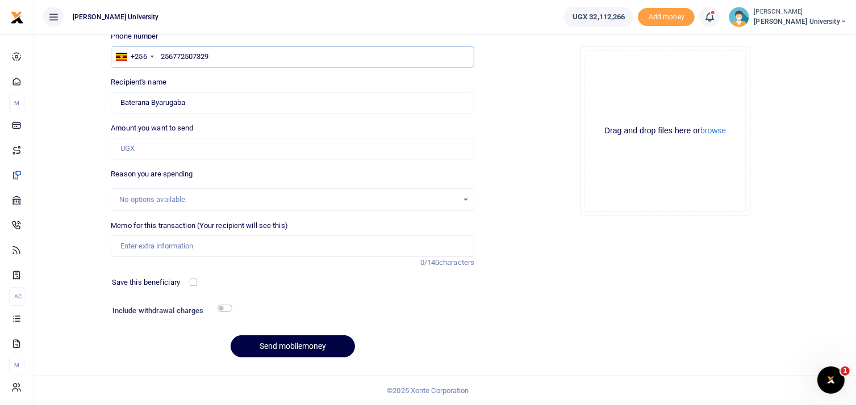
type input "256772507329"
click at [132, 145] on input "Amount you want to send" at bounding box center [292, 149] width 363 height 22
type input "200,000"
click at [127, 249] on input "Memo for this transaction (Your recipient will see this)" at bounding box center [292, 247] width 363 height 22
paste input "256772507329"
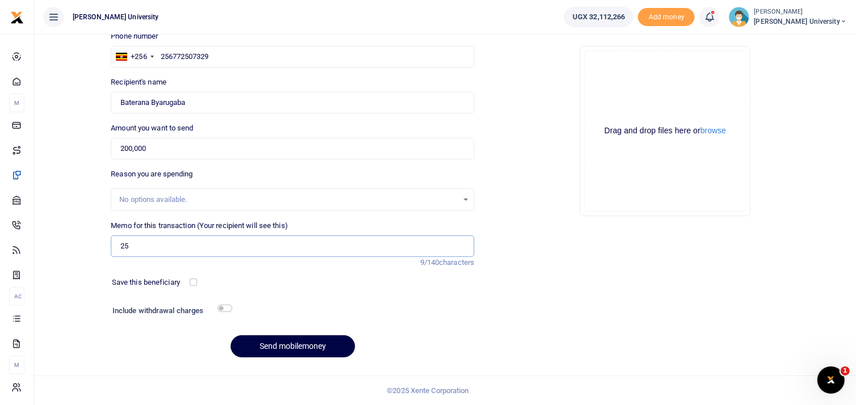
type input "2"
type input "Transport facilitation for [PERSON_NAME] University Council meeting at Protea […"
click at [296, 348] on button "Send mobilemoney" at bounding box center [293, 347] width 124 height 22
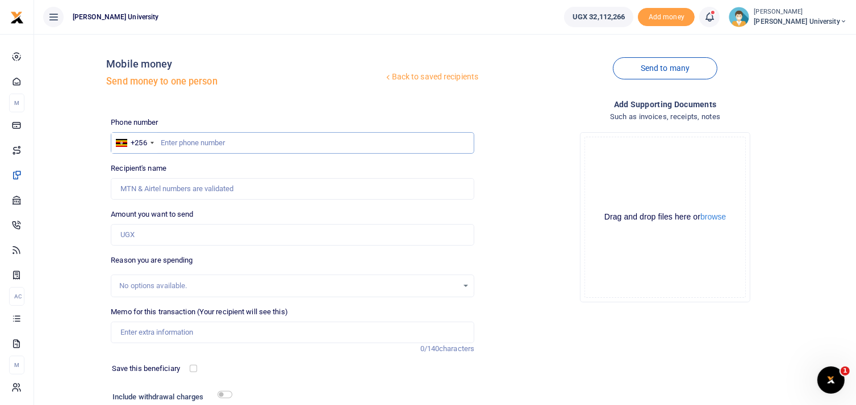
click at [201, 145] on input "text" at bounding box center [292, 143] width 363 height 22
type input "0783342793"
type input "[PERSON_NAME]"
type input "0783342793"
click at [169, 235] on input "Amount you want to send" at bounding box center [292, 235] width 363 height 22
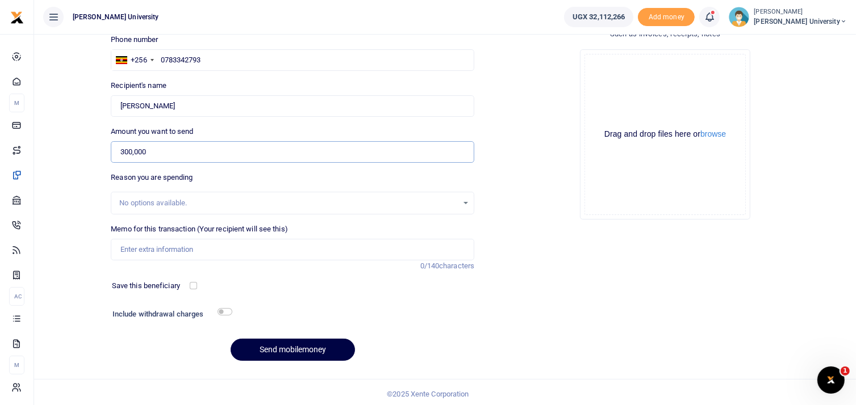
scroll to position [86, 0]
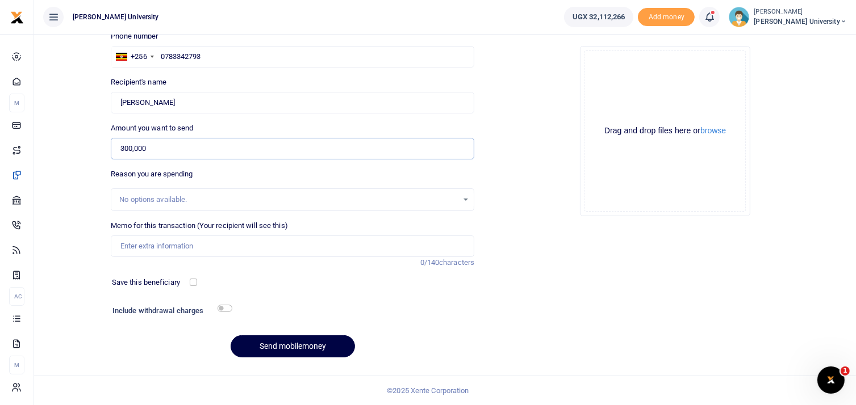
type input "300,000"
click at [149, 248] on input "Memo for this transaction (Your recipient will see this)" at bounding box center [292, 247] width 363 height 22
type input "F"
type input "T"
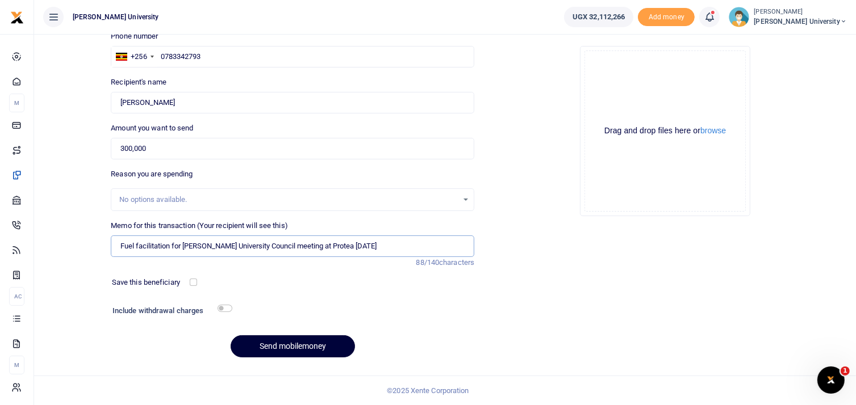
type input "Fuel facilitation for King Ceasor University Council meeting at Protea Septembe…"
click at [289, 343] on button "Send mobilemoney" at bounding box center [293, 347] width 124 height 22
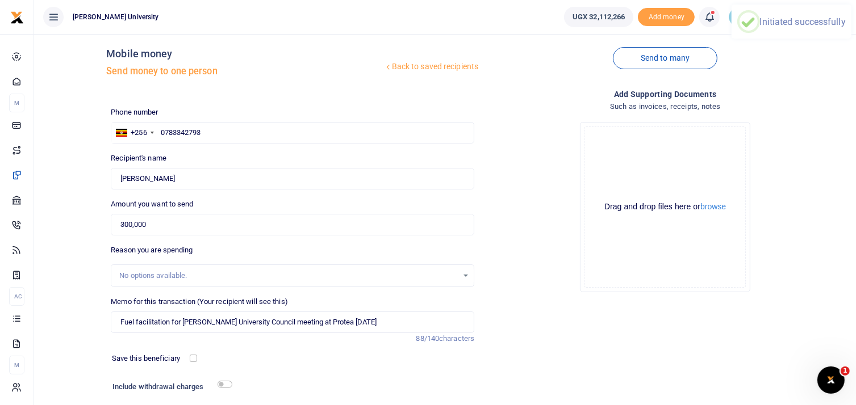
scroll to position [0, 0]
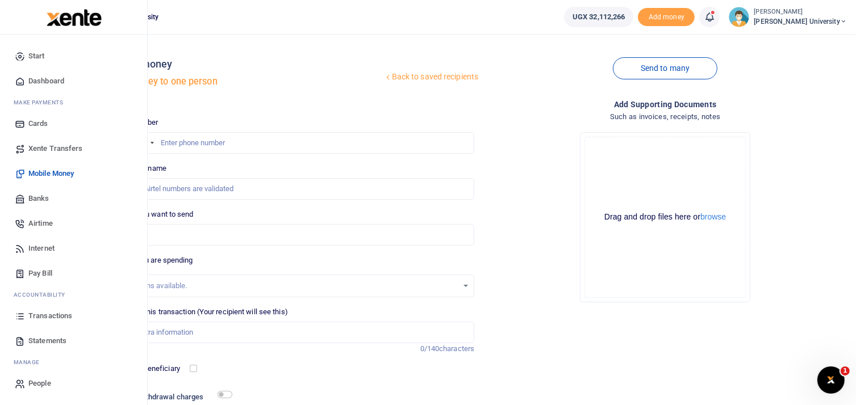
click at [39, 79] on span "Dashboard" at bounding box center [46, 81] width 36 height 11
